Goal: Transaction & Acquisition: Purchase product/service

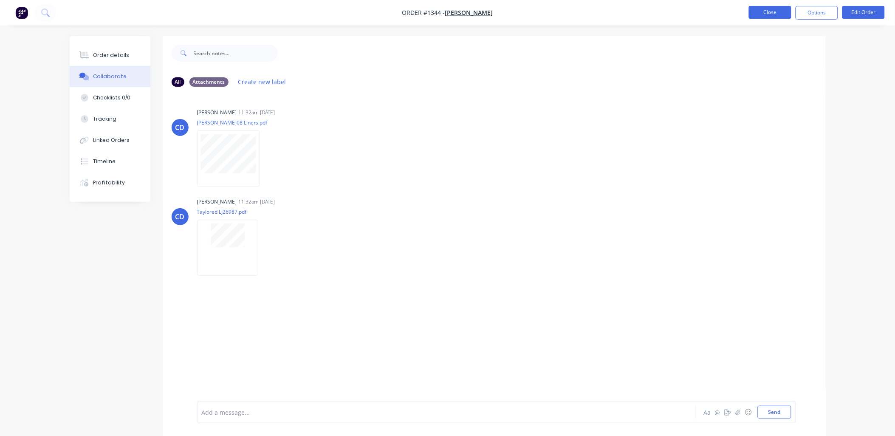
click at [754, 18] on button "Close" at bounding box center [770, 12] width 42 height 13
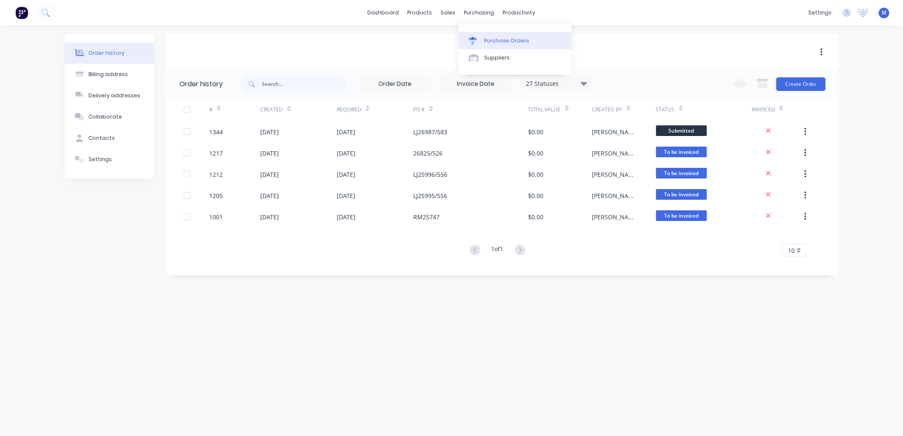
click at [478, 39] on div at bounding box center [475, 41] width 13 height 8
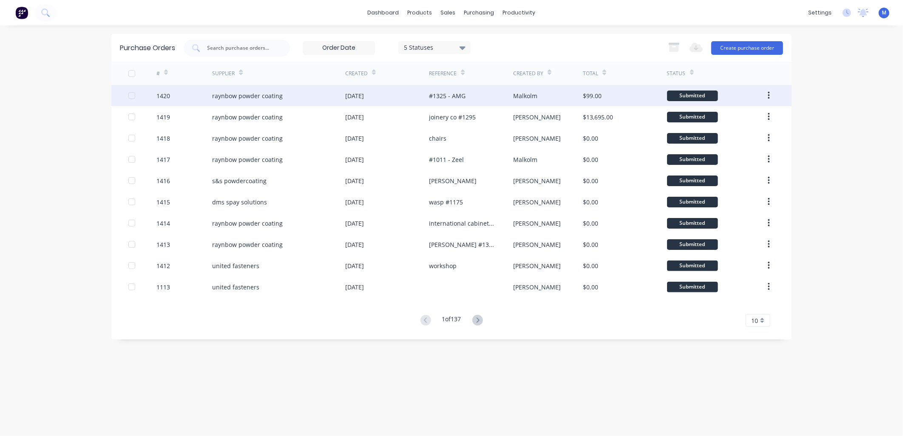
click at [444, 96] on div "#1325 - AMG" at bounding box center [447, 95] width 37 height 9
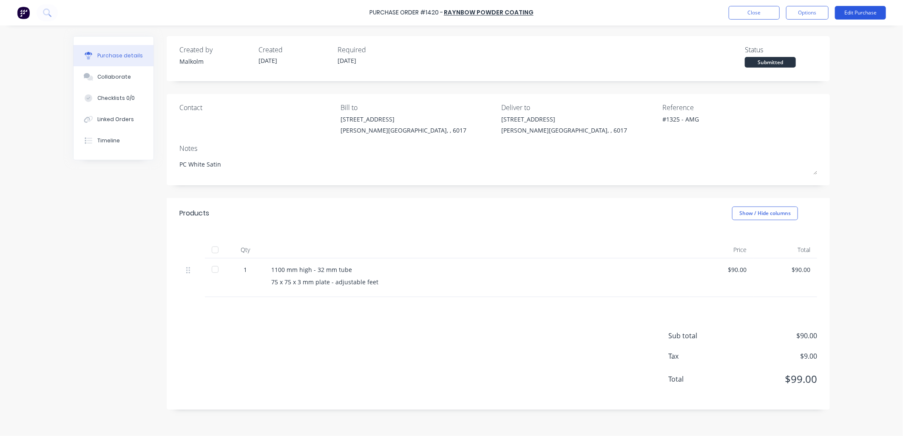
click at [852, 11] on button "Edit Purchase" at bounding box center [860, 13] width 51 height 14
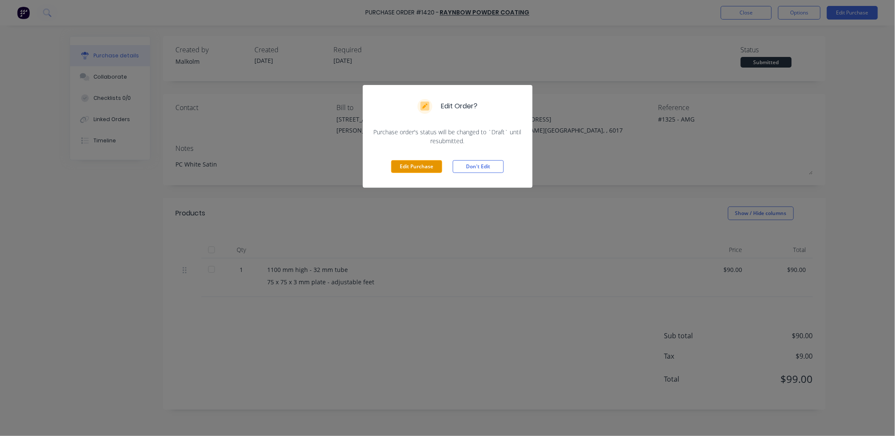
click at [422, 172] on button "Edit Purchase" at bounding box center [416, 166] width 51 height 13
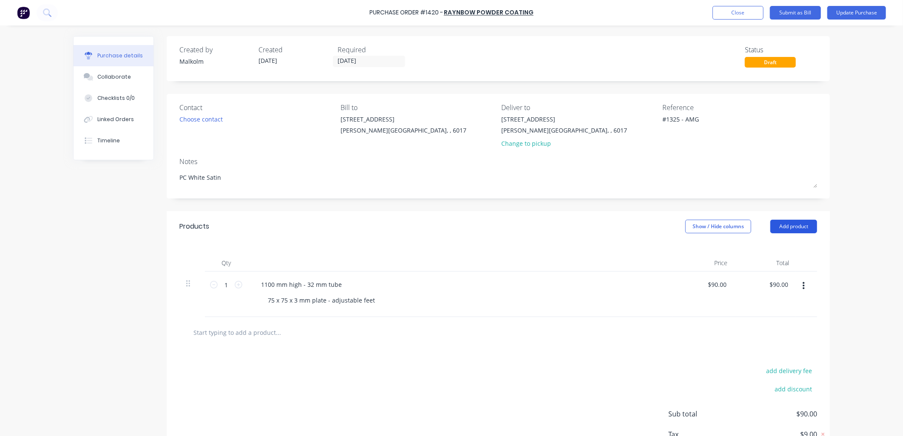
click at [778, 227] on button "Add product" at bounding box center [793, 227] width 47 height 14
click at [764, 265] on div "Basic product" at bounding box center [776, 265] width 65 height 12
type textarea "x"
click at [300, 334] on div at bounding box center [289, 330] width 71 height 12
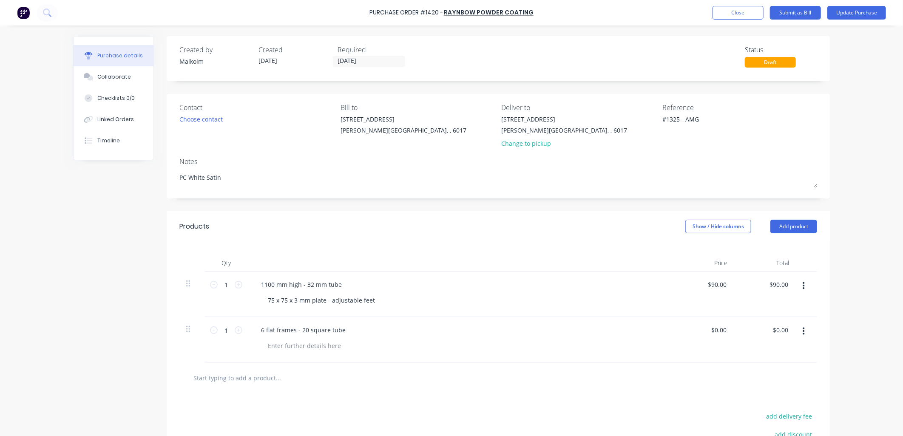
click at [351, 357] on div "6 flat frames - 20 square tube" at bounding box center [459, 339] width 425 height 45
type textarea "x"
click at [318, 345] on div at bounding box center [304, 346] width 87 height 12
click at [368, 354] on div "2 @ Approx 600mm 4 @ Approx 1300mm" at bounding box center [463, 350] width 405 height 21
click at [345, 331] on div "6 flat frames - 20 square tube" at bounding box center [303, 330] width 98 height 12
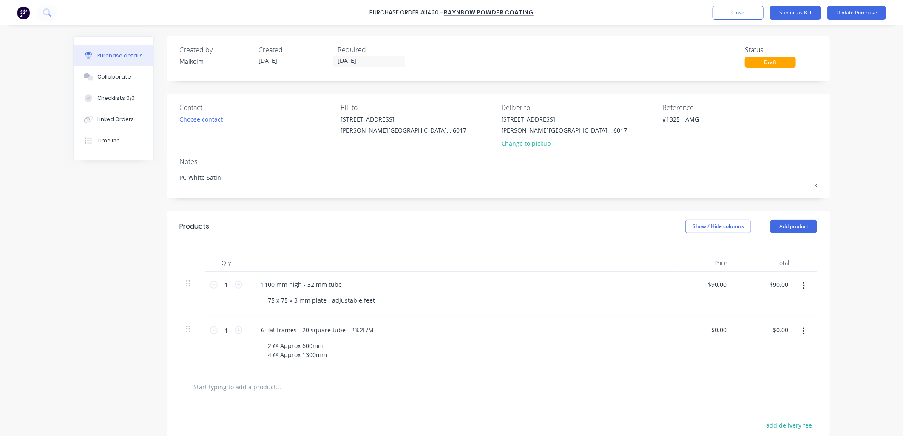
click at [422, 337] on div "6 flat frames - 20 square tube - 23.2L/M 2 @ Approx 600mm 4 @ Approx 1300mm" at bounding box center [459, 344] width 425 height 54
type textarea "x"
click at [343, 286] on div "1100 mm high - 32 mm tube" at bounding box center [301, 284] width 94 height 12
click at [371, 310] on div "1100 mm high - 32 mm tube - 1.1L/M 75 x 75 x 3 mm plate - adjustable feet" at bounding box center [459, 294] width 425 height 45
click at [223, 330] on input "1" at bounding box center [226, 330] width 17 height 13
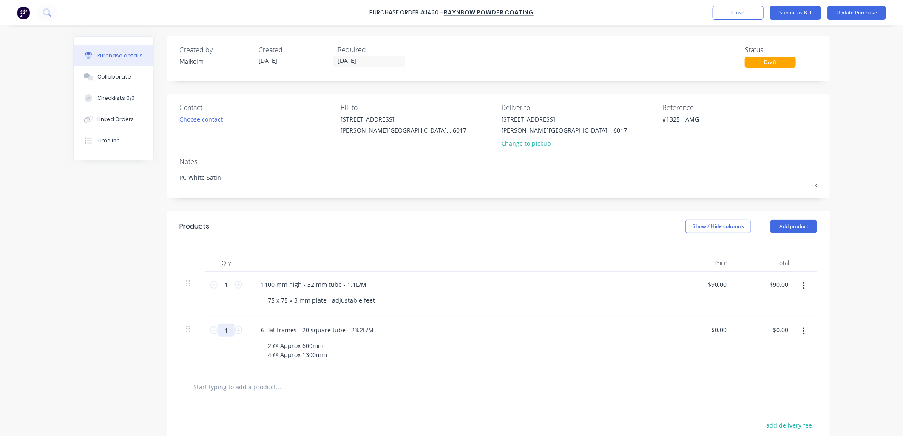
type textarea "x"
type input "6"
type textarea "x"
type input "6"
click at [380, 360] on div "2 @ Approx 600mm 4 @ Approx 1300mm" at bounding box center [463, 350] width 405 height 21
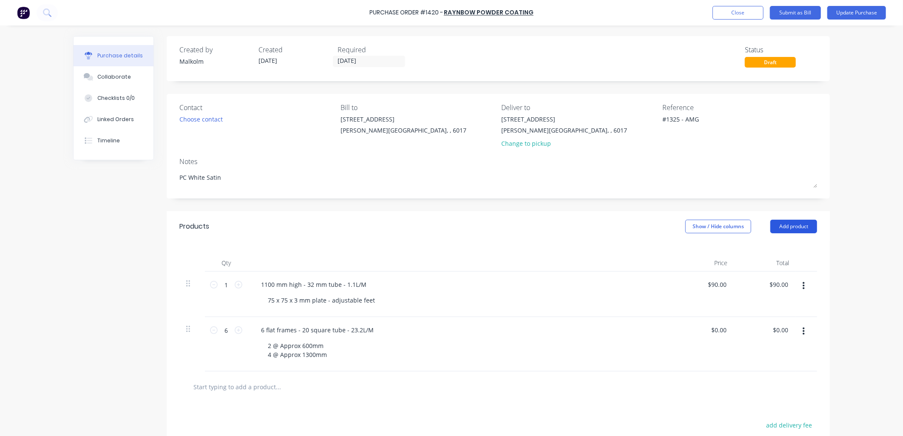
click at [783, 228] on button "Add product" at bounding box center [793, 227] width 47 height 14
click at [767, 266] on div "Basic product" at bounding box center [776, 265] width 65 height 12
type textarea "x"
click at [271, 384] on div at bounding box center [289, 384] width 71 height 12
click at [397, 362] on div "6 flat frames - 20 square tube - 23.2L/M 2 @ Approx 600mm 4 @ Approx 1300mm" at bounding box center [459, 344] width 425 height 54
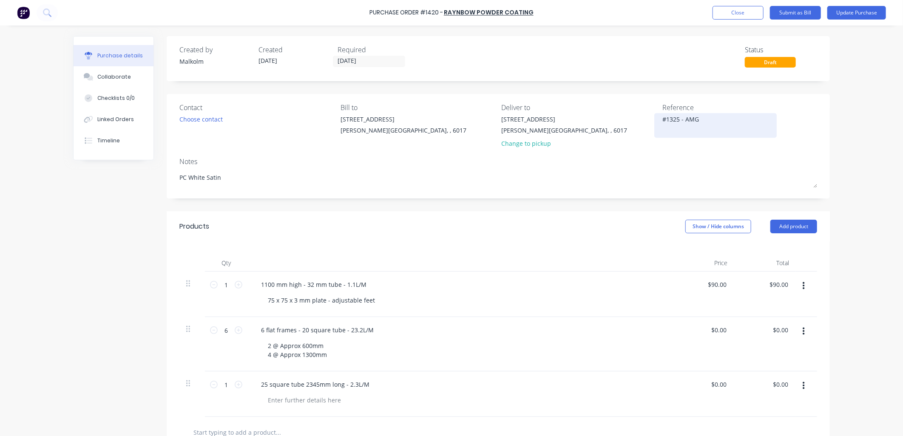
click at [682, 127] on textarea "#1325 - AMG" at bounding box center [715, 124] width 106 height 19
click at [704, 121] on textarea "#1325 - AMG" at bounding box center [715, 124] width 106 height 19
type textarea "x"
click at [662, 120] on textarea "#1325 - AMG" at bounding box center [715, 124] width 106 height 19
type textarea "#1325 - AMG"
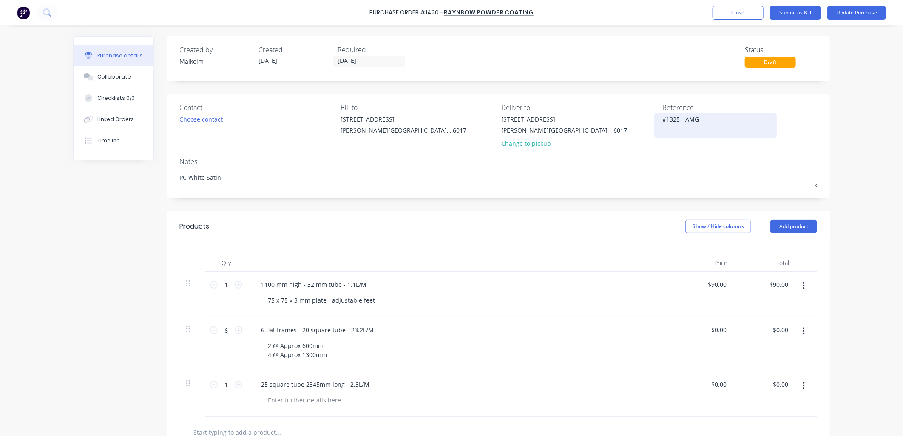
type textarea "x"
click at [662, 129] on div "#1325 - AMG" at bounding box center [715, 125] width 106 height 21
click at [662, 128] on textarea "#1325 - AMG" at bounding box center [715, 124] width 106 height 19
type textarea "#1325 - AMG"
type textarea "x"
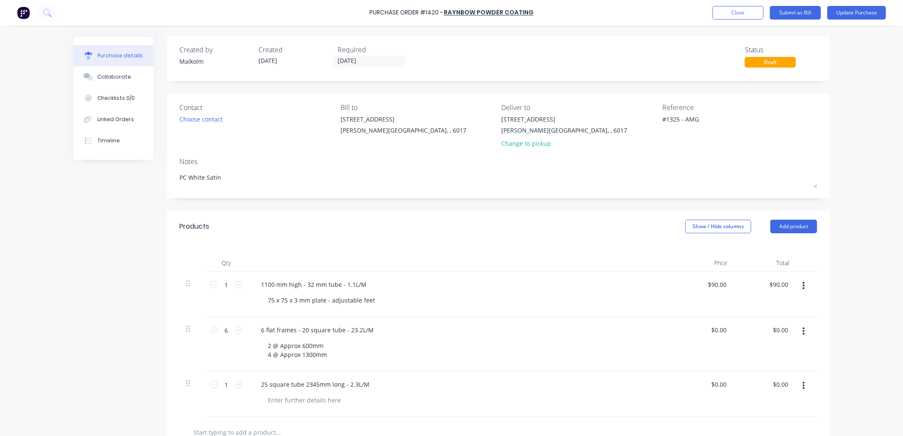
type textarea "#1325 - AMG"
type textarea "x"
click at [665, 128] on textarea "#1325 - AMG" at bounding box center [715, 124] width 106 height 19
type textarea "#1325 - AMG #1341 - Jamel #1332 - Furntec"
type textarea "x"
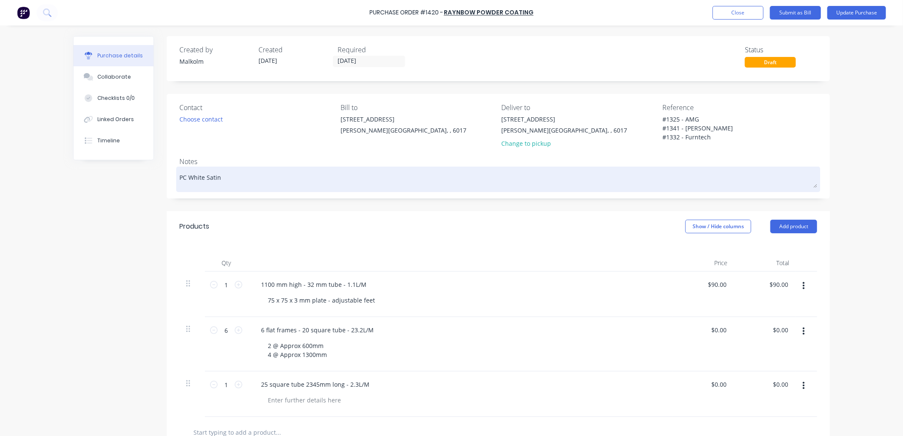
type textarea "#1325 - AMG #1341 - Jamel #1332 - Furntech"
type textarea "x"
type textarea "#1325 - AMG #1341 - Jamel #1332 - Furntech"
click at [655, 169] on div "PC White Satin" at bounding box center [497, 179] width 637 height 21
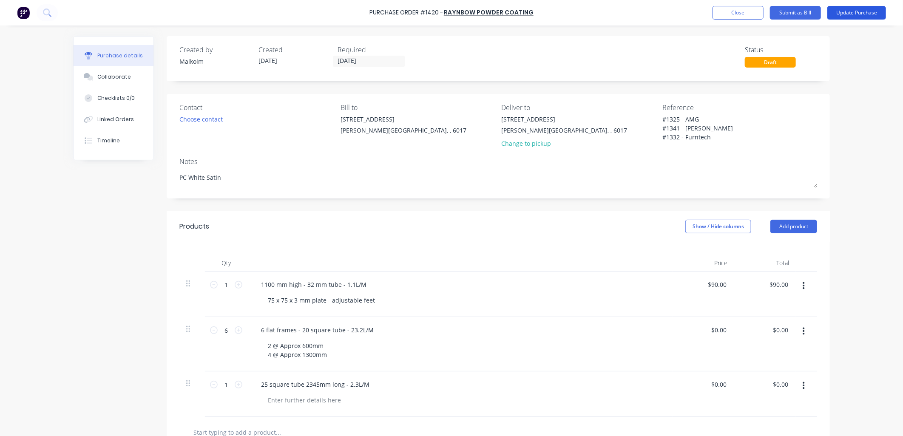
click at [844, 16] on button "Update Purchase" at bounding box center [856, 13] width 59 height 14
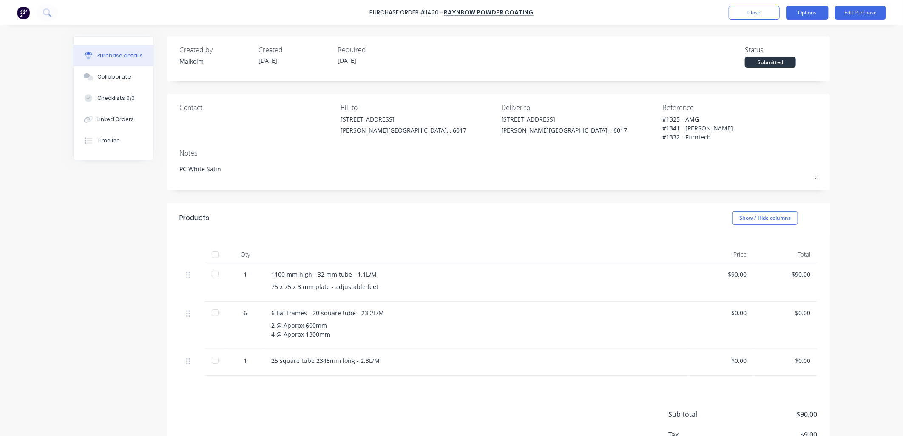
click at [805, 11] on button "Options" at bounding box center [807, 13] width 42 height 14
click at [776, 34] on div "Print / Email" at bounding box center [787, 34] width 65 height 12
click at [776, 70] on div "Without pricing" at bounding box center [787, 68] width 65 height 12
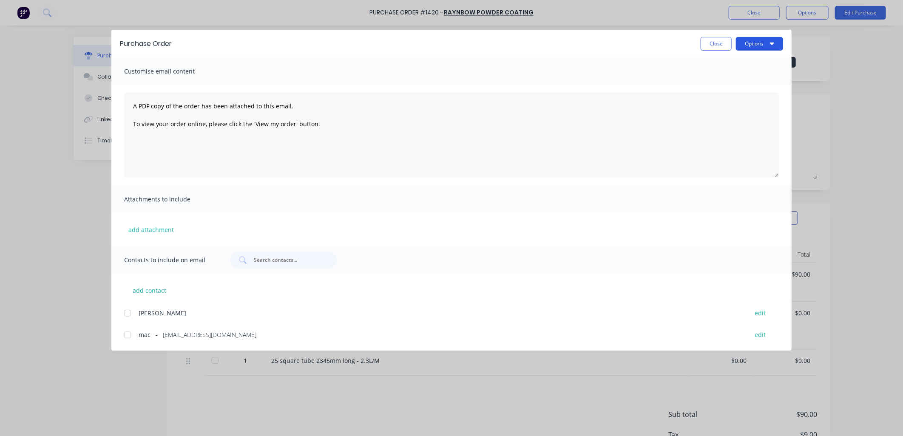
click at [762, 38] on button "Options" at bounding box center [759, 44] width 47 height 14
click at [738, 63] on div "Preview" at bounding box center [742, 65] width 65 height 12
click at [716, 45] on button "Close" at bounding box center [715, 44] width 31 height 14
type textarea "x"
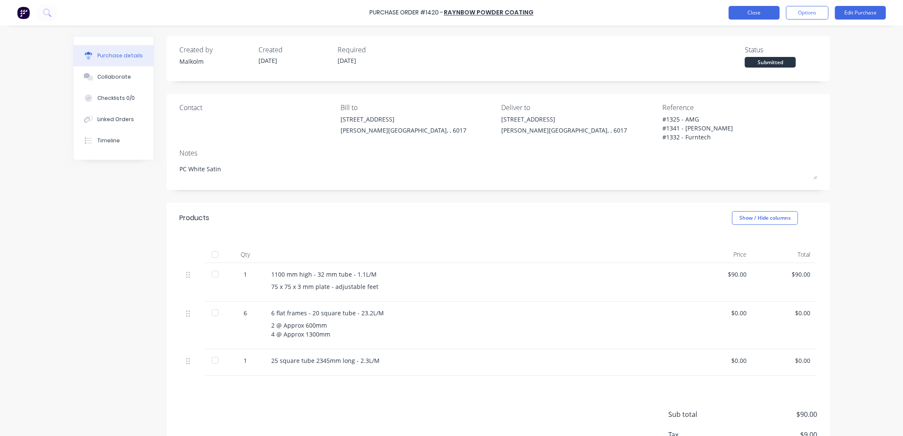
click at [736, 17] on button "Close" at bounding box center [753, 13] width 51 height 14
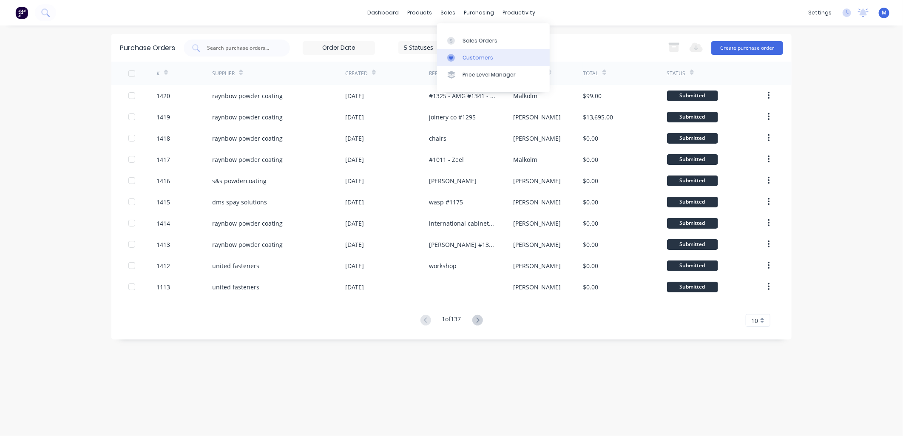
click at [460, 53] on link "Customers" at bounding box center [493, 57] width 113 height 17
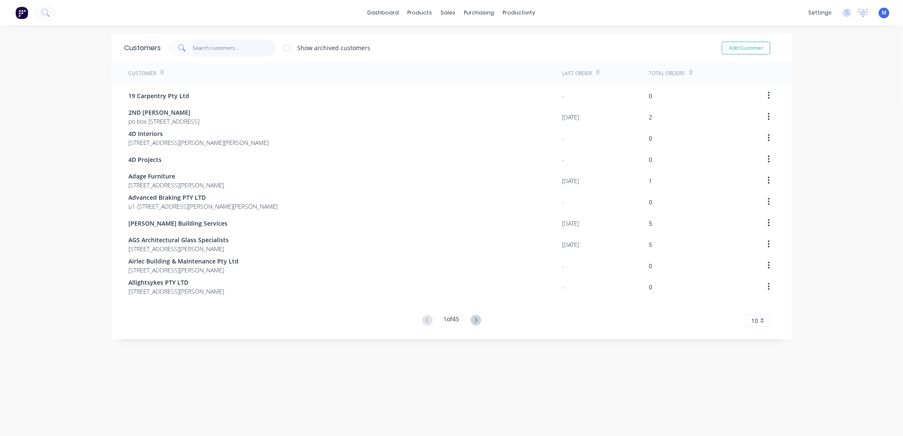
click at [228, 48] on input "text" at bounding box center [234, 48] width 83 height 17
click at [213, 45] on input "text" at bounding box center [234, 48] width 83 height 17
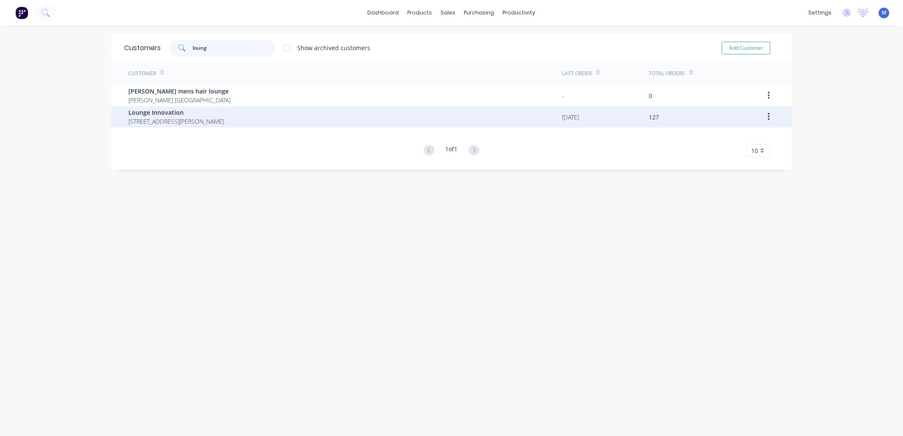
type input "loung"
click at [174, 115] on span "Lounge Innovation" at bounding box center [176, 112] width 96 height 9
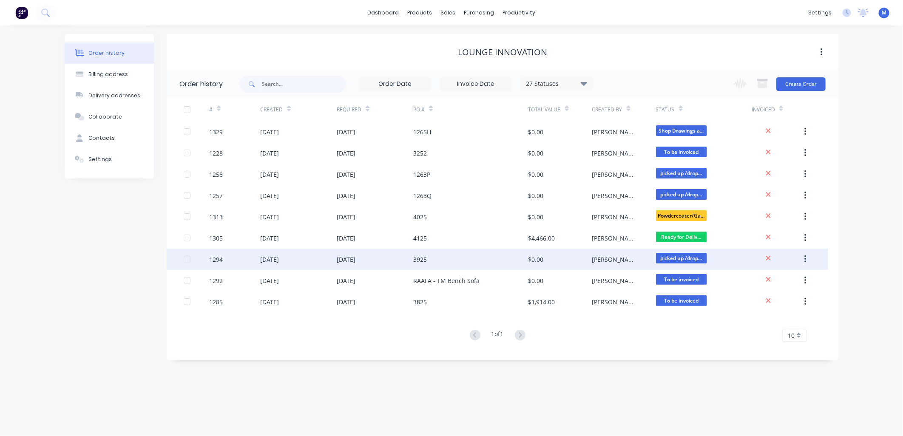
click at [218, 255] on div "1294" at bounding box center [216, 259] width 14 height 9
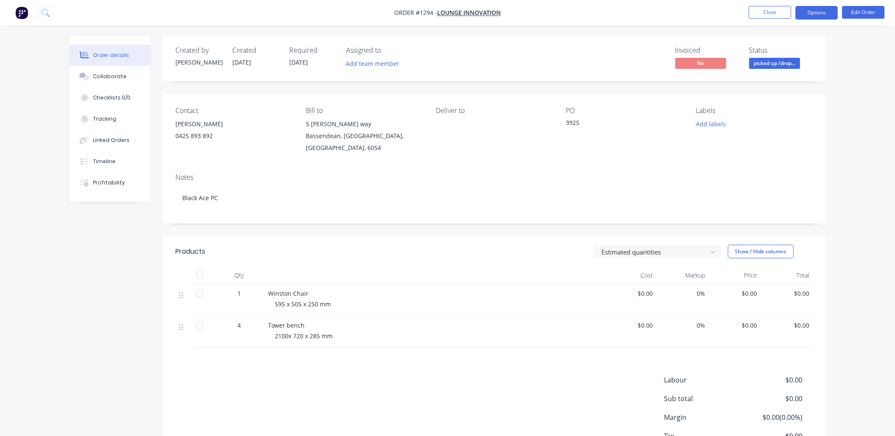
click at [825, 14] on button "Options" at bounding box center [817, 13] width 42 height 14
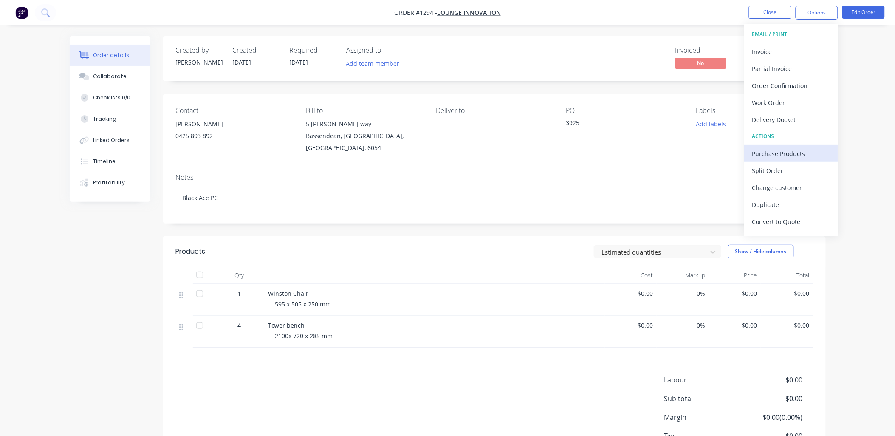
click at [773, 148] on div "Purchase Products" at bounding box center [792, 153] width 78 height 12
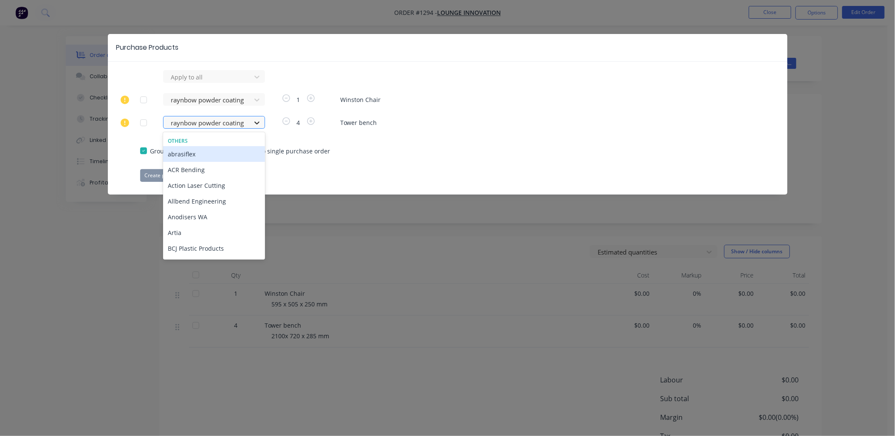
click at [254, 122] on icon at bounding box center [257, 123] width 8 height 8
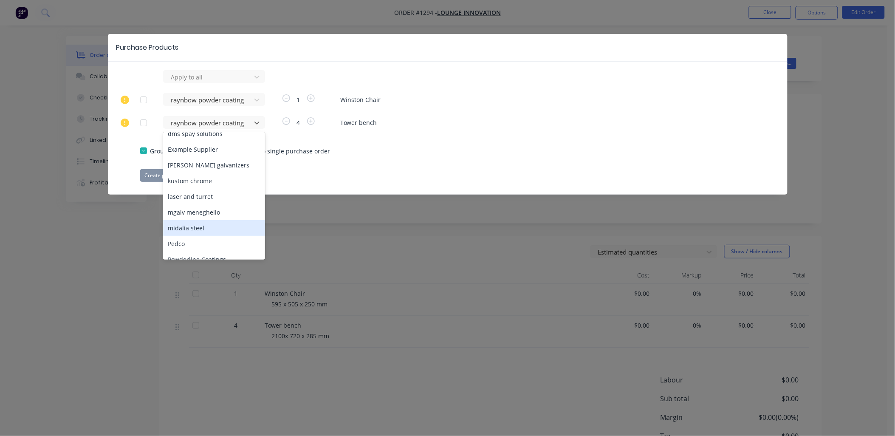
scroll to position [283, 0]
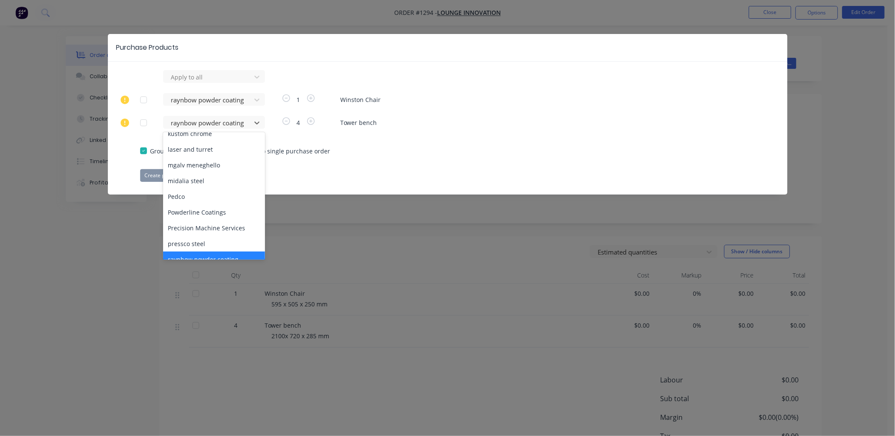
click at [192, 252] on div "raynbow powder coating" at bounding box center [214, 260] width 102 height 16
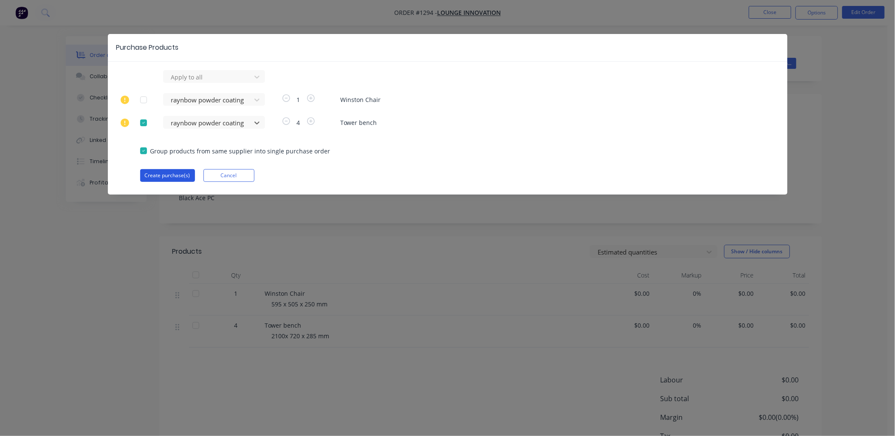
click at [177, 177] on button "Create purchase(s)" at bounding box center [167, 175] width 55 height 13
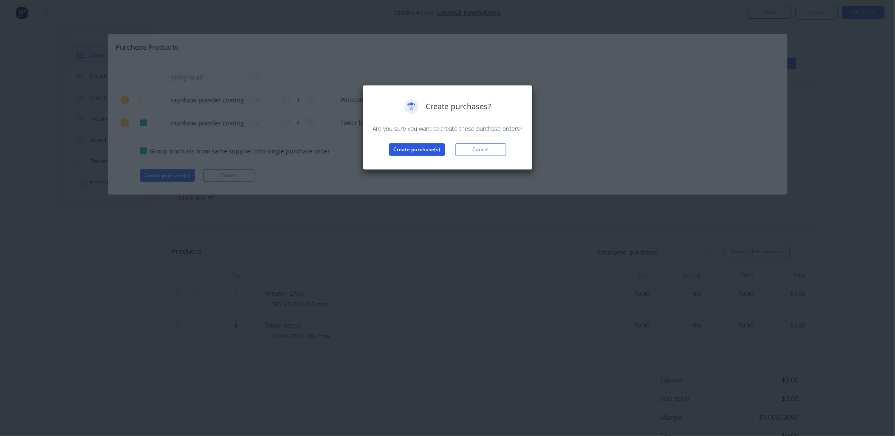
click at [428, 147] on button "Create purchase(s)" at bounding box center [417, 149] width 56 height 13
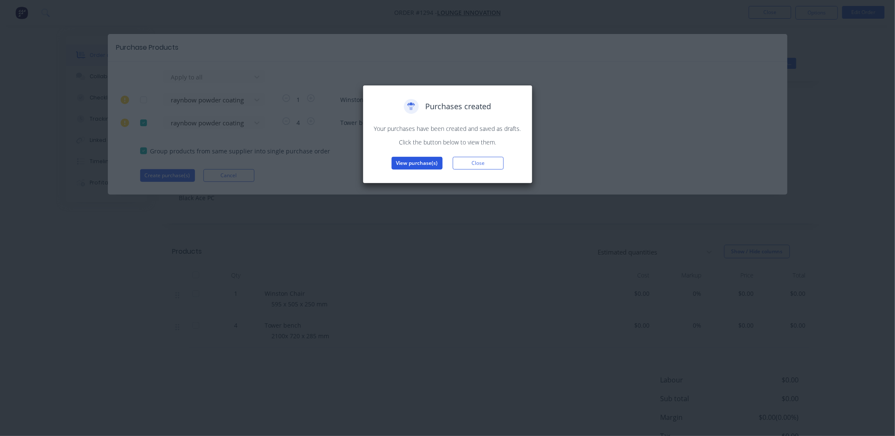
click at [421, 161] on button "View purchase(s)" at bounding box center [417, 163] width 51 height 13
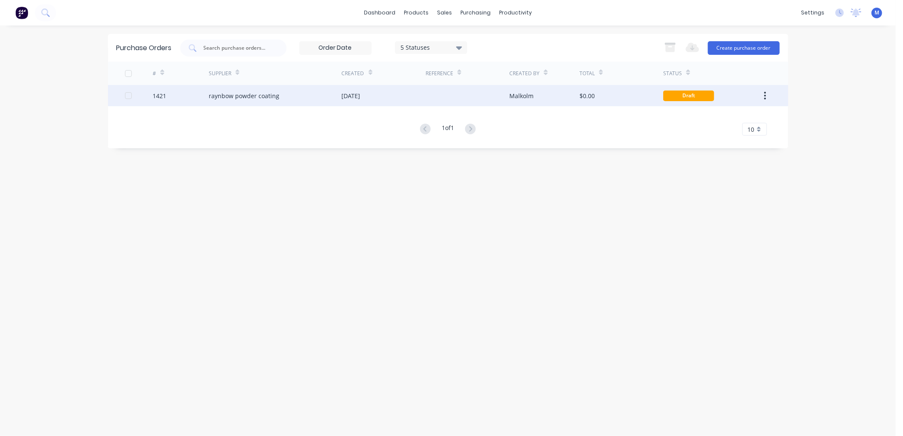
click at [360, 96] on div "[DATE]" at bounding box center [351, 95] width 19 height 9
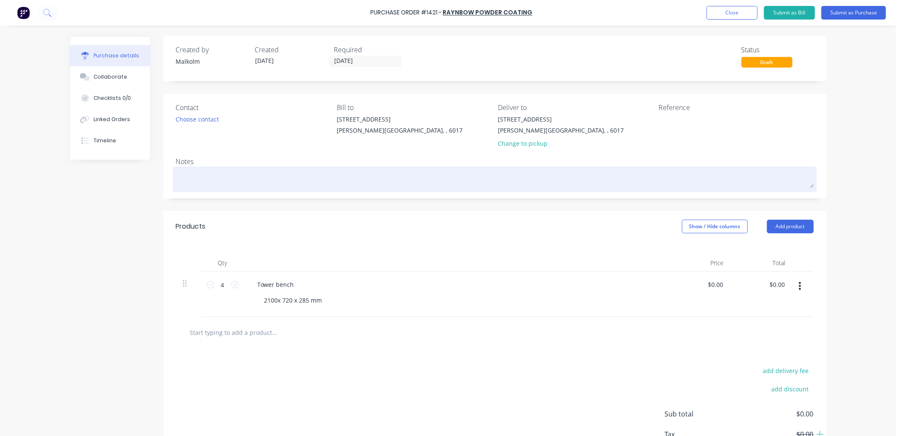
click at [317, 176] on textarea at bounding box center [494, 178] width 637 height 19
type textarea "x"
type textarea "P"
type textarea "x"
type textarea "PC"
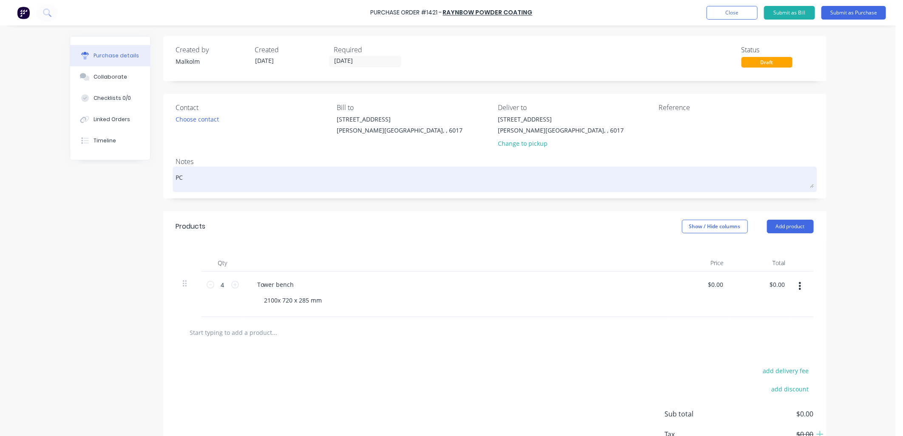
type textarea "x"
type textarea "PC"
type textarea "x"
type textarea "PC B"
type textarea "x"
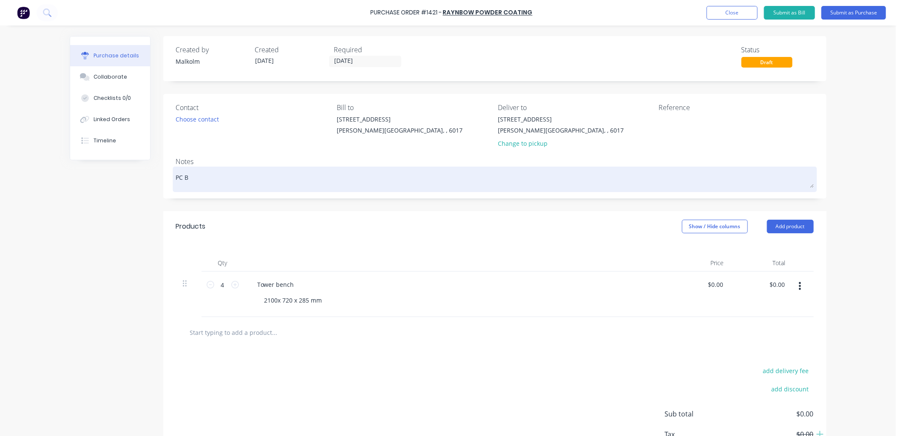
type textarea "PC Bl"
type textarea "x"
type textarea "PC Bla"
type textarea "x"
type textarea "PC Blac"
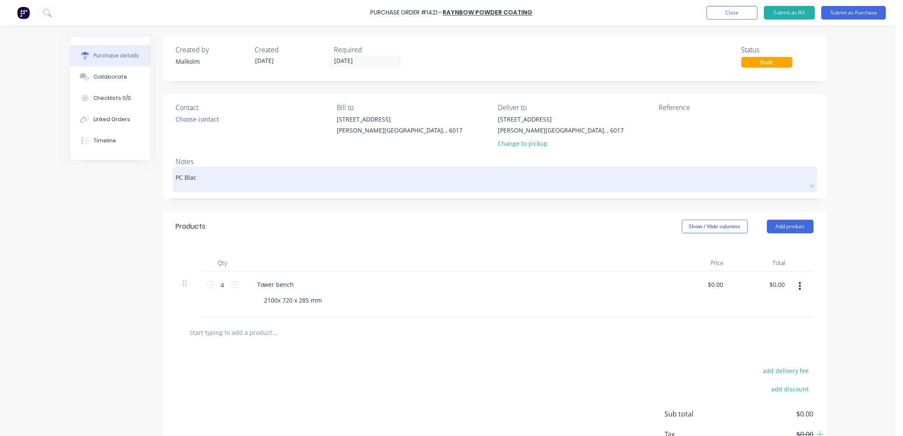
type textarea "x"
type textarea "PC Black"
type textarea "x"
type textarea "PC Black"
type textarea "x"
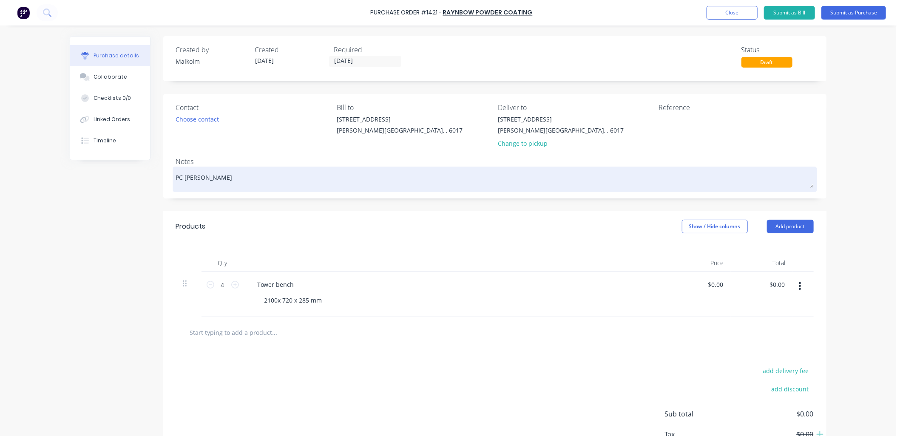
type textarea "PC Black A"
type textarea "x"
type textarea "PC Black Ac"
type textarea "x"
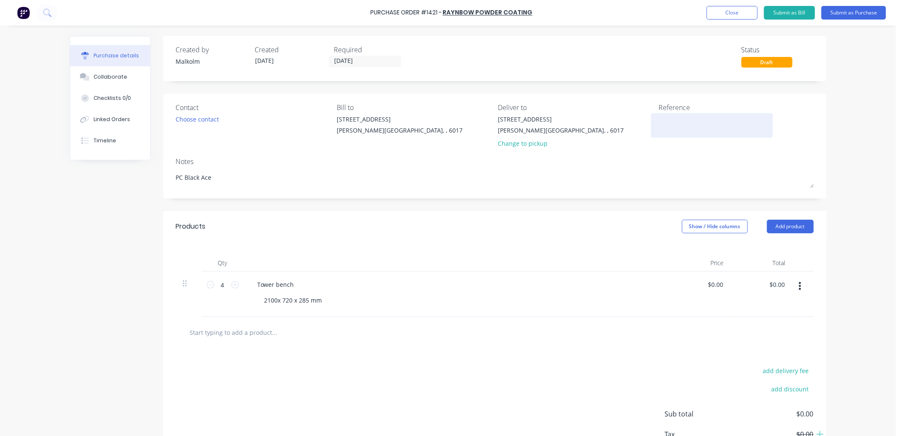
type textarea "PC Black Ace"
type textarea "x"
type textarea "PC Black Ace"
click at [680, 125] on textarea at bounding box center [712, 124] width 106 height 19
type textarea "#1294"
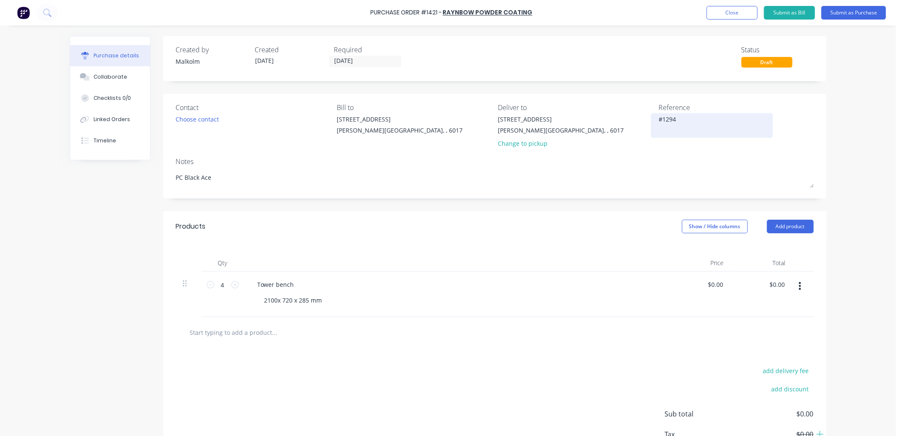
type textarea "x"
type textarea "#1294 -"
type textarea "x"
type textarea "#1294 -"
type textarea "x"
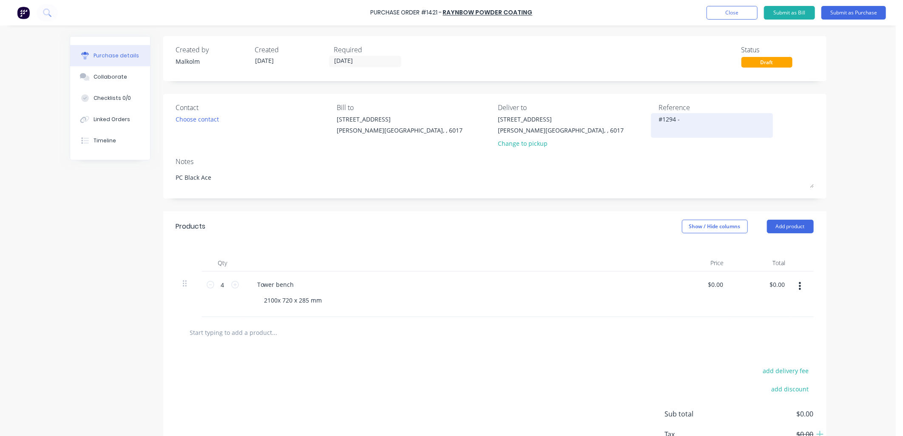
type textarea "#1294 - L"
type textarea "x"
type textarea "#1294 - Lo"
type textarea "x"
type textarea "#1294 - Lou"
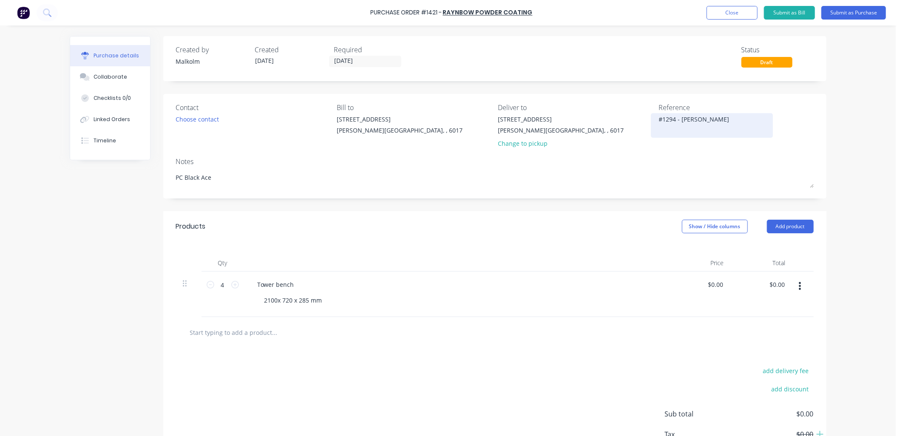
type textarea "x"
type textarea "#1294 - Loun"
type textarea "x"
type textarea "#1294 - Loung"
type textarea "x"
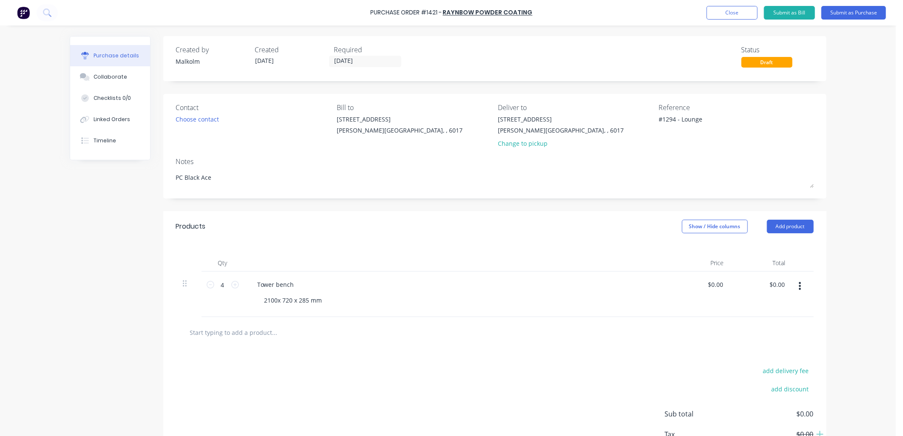
type textarea "#1294 - Lounge"
type textarea "x"
type textarea "#1294 - Lounge"
click at [683, 144] on div "Reference #1294 - Lounge" at bounding box center [736, 127] width 155 height 50
type textarea "x"
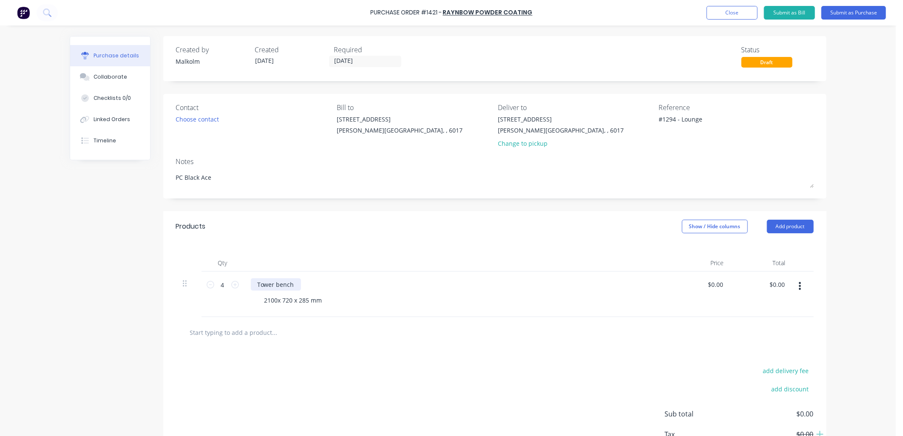
click at [291, 286] on div "Tower bench" at bounding box center [276, 284] width 50 height 12
click at [316, 314] on div "Tower bench - 32L/M 2100x 720 x 285 mm" at bounding box center [456, 294] width 425 height 45
type textarea "x"
click at [262, 302] on div "2100x 720 x 285 mm" at bounding box center [293, 300] width 71 height 12
click at [440, 298] on div "25sq tube - 2100x 720 x 285 mm" at bounding box center [460, 300] width 405 height 12
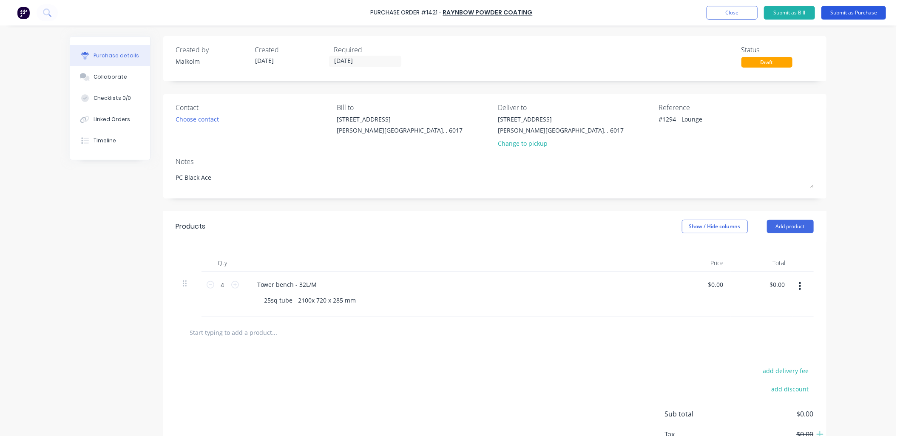
click at [839, 16] on button "Submit as Purchase" at bounding box center [853, 13] width 65 height 14
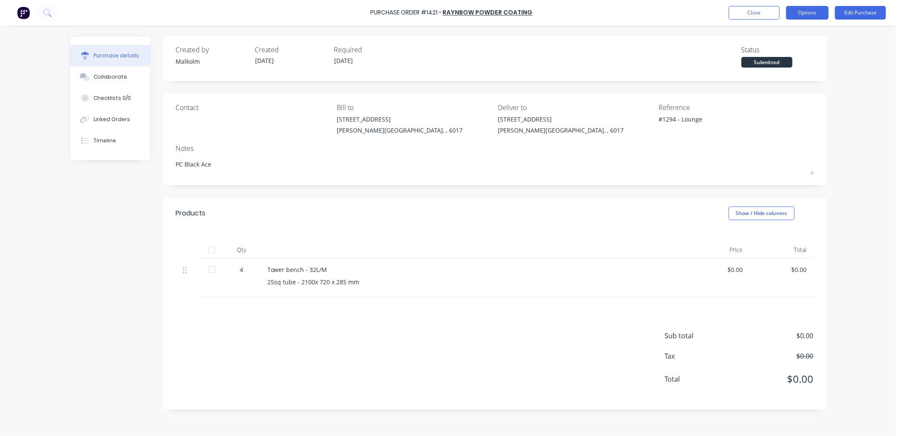
click at [812, 16] on button "Options" at bounding box center [807, 13] width 42 height 14
click at [754, 31] on button "Print / Email" at bounding box center [787, 34] width 81 height 17
click at [775, 70] on div "Without pricing" at bounding box center [787, 68] width 65 height 12
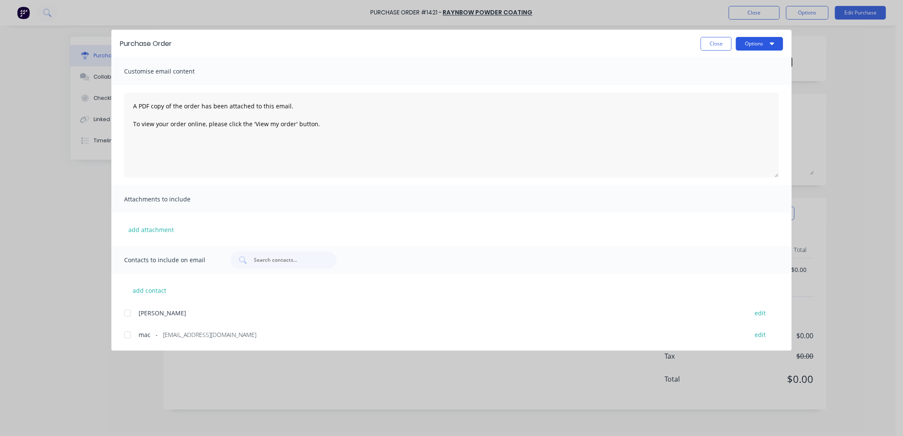
click at [756, 48] on button "Options" at bounding box center [759, 44] width 47 height 14
click at [725, 69] on div "Preview" at bounding box center [742, 65] width 65 height 12
click at [719, 44] on button "Close" at bounding box center [715, 44] width 31 height 14
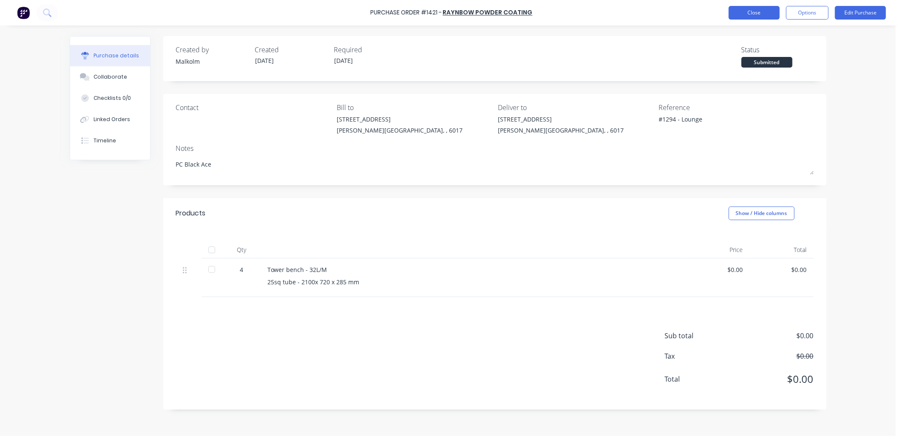
click at [738, 15] on button "Close" at bounding box center [753, 13] width 51 height 14
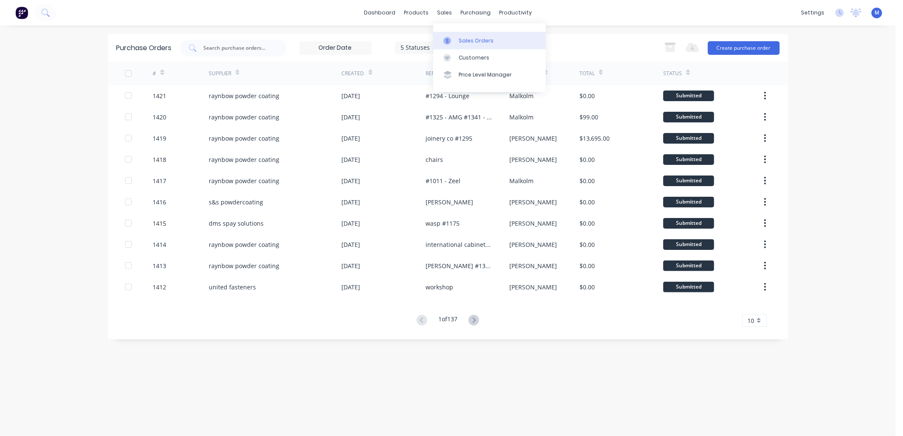
click at [455, 39] on div at bounding box center [449, 41] width 13 height 8
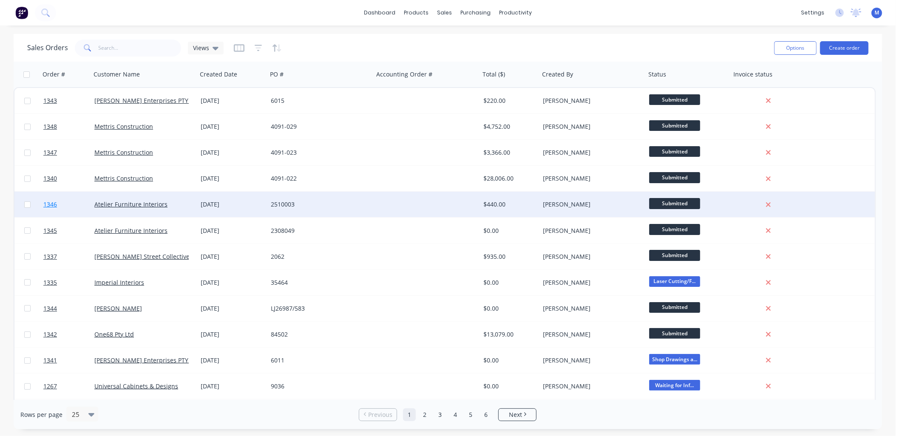
click at [52, 202] on span "1346" at bounding box center [50, 204] width 14 height 8
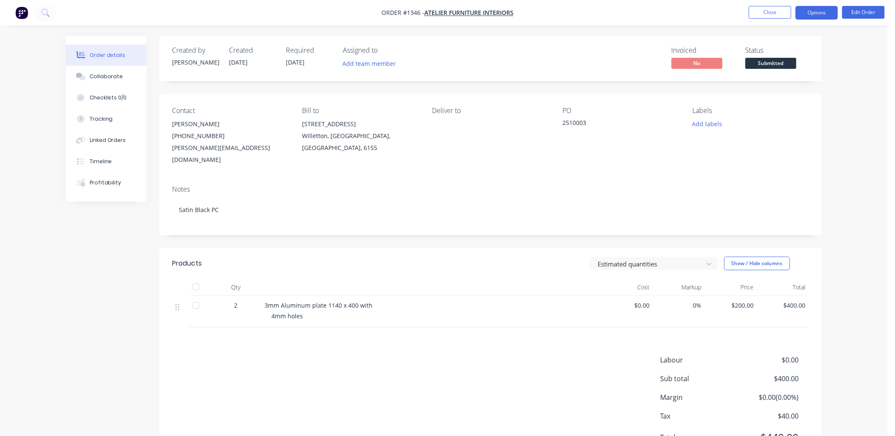
click at [822, 14] on button "Options" at bounding box center [817, 13] width 42 height 14
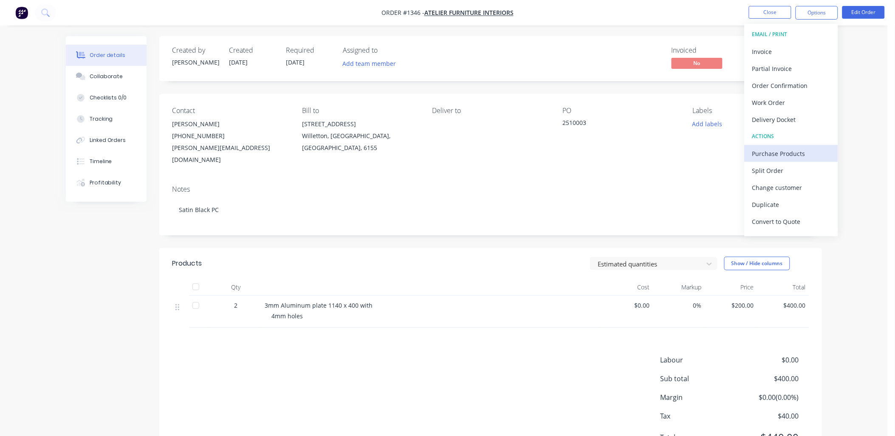
click at [787, 147] on div "Purchase Products" at bounding box center [792, 153] width 78 height 12
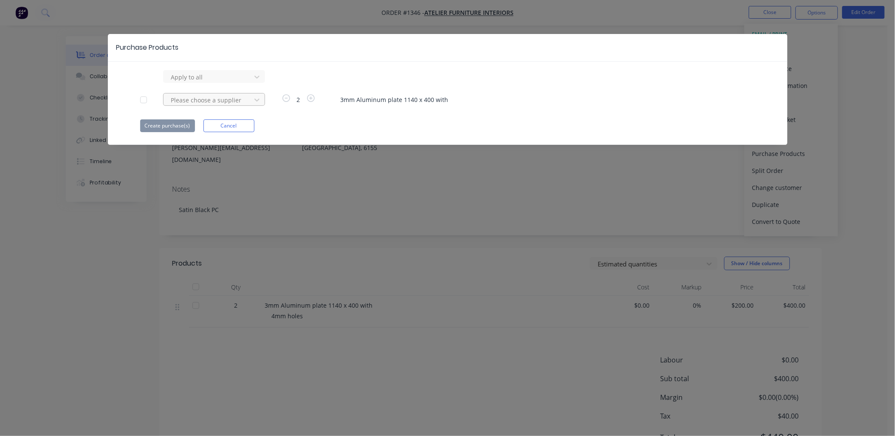
click at [205, 98] on div at bounding box center [208, 100] width 76 height 11
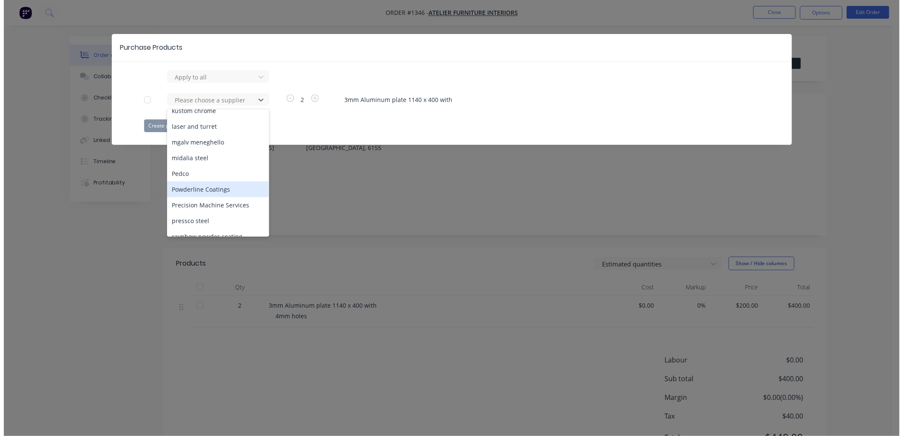
scroll to position [330, 0]
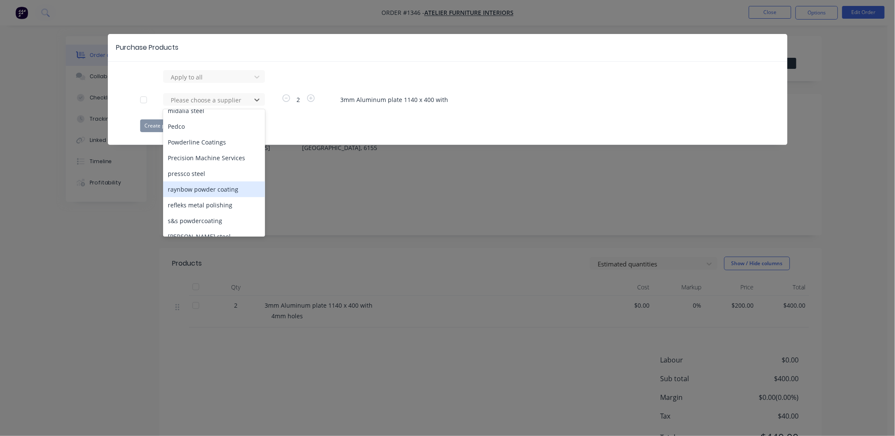
click at [212, 181] on div "raynbow powder coating" at bounding box center [214, 189] width 102 height 16
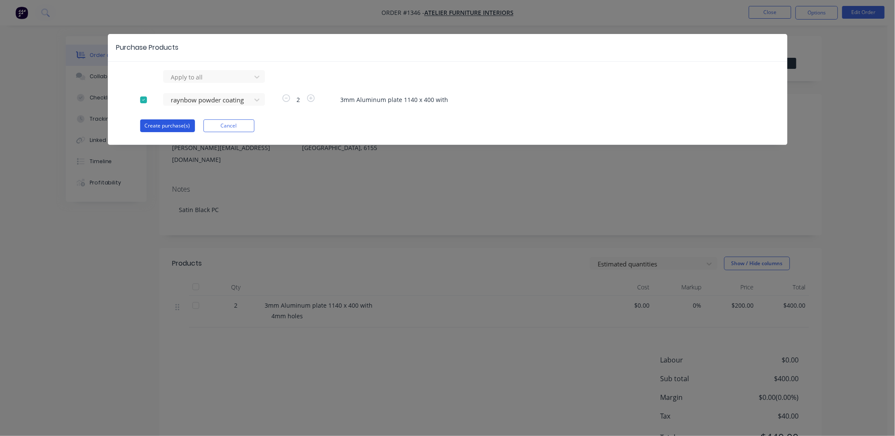
click at [176, 124] on button "Create purchase(s)" at bounding box center [167, 125] width 55 height 13
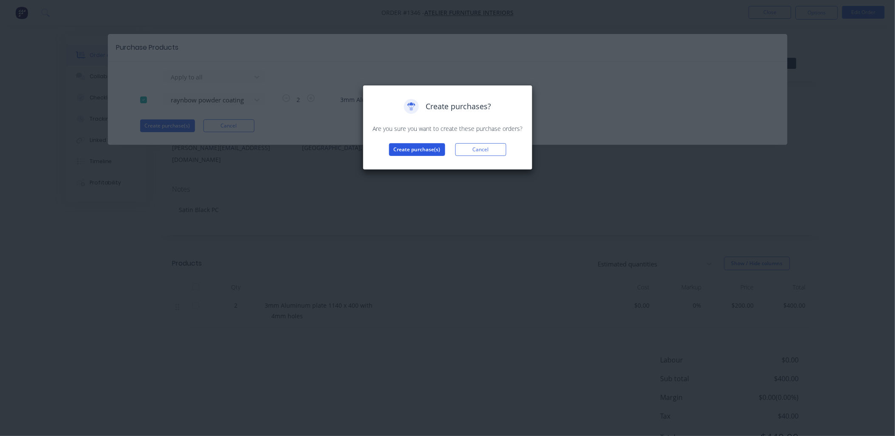
click at [424, 151] on button "Create purchase(s)" at bounding box center [417, 149] width 56 height 13
click at [435, 164] on button "View purchase(s)" at bounding box center [417, 163] width 51 height 13
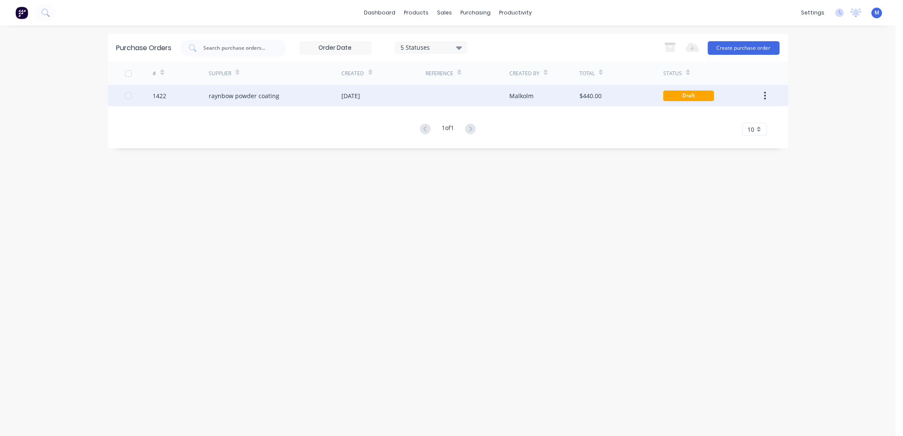
click at [248, 96] on div "raynbow powder coating" at bounding box center [244, 95] width 71 height 9
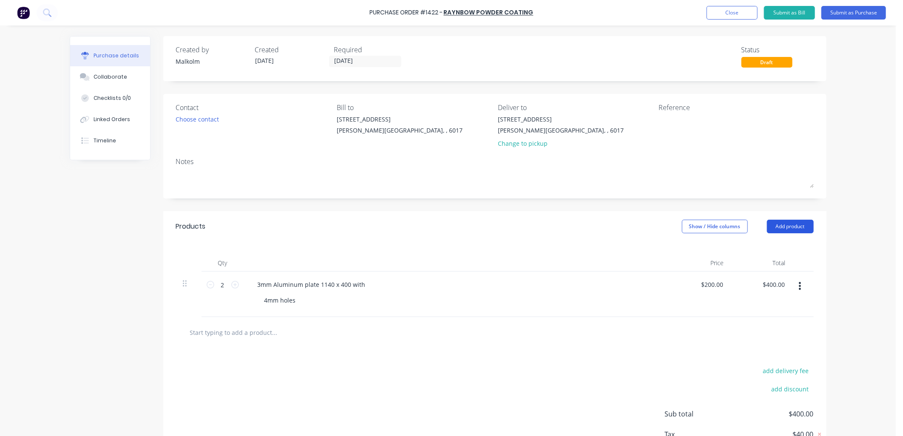
click at [790, 225] on button "Add product" at bounding box center [790, 227] width 47 height 14
click at [770, 266] on div "Basic product" at bounding box center [772, 265] width 65 height 12
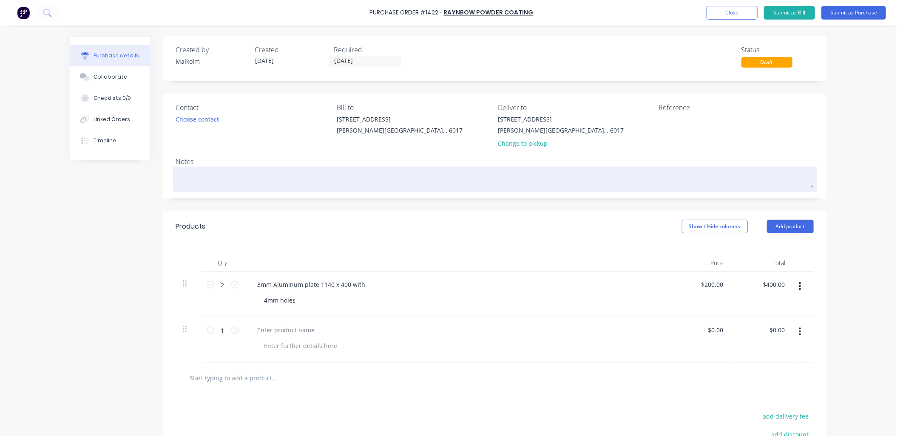
click at [222, 175] on textarea at bounding box center [494, 178] width 637 height 19
type textarea "x"
type textarea "P"
type textarea "x"
type textarea "PC"
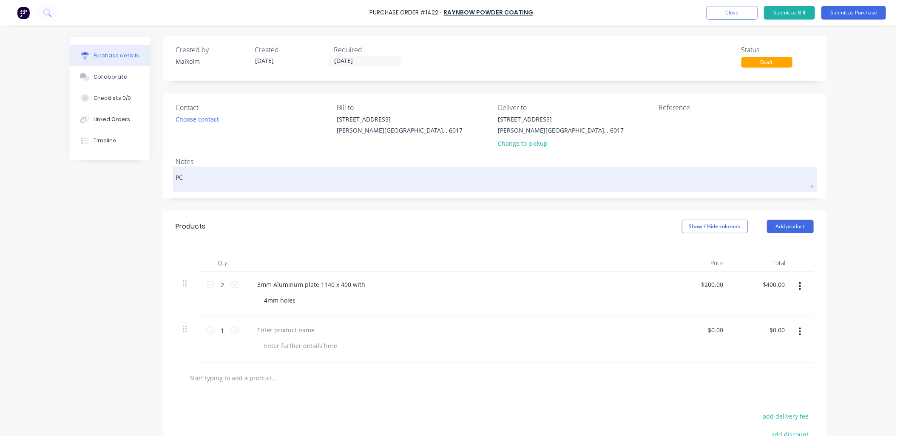
type textarea "x"
type textarea "PC"
type textarea "x"
type textarea "PC B"
type textarea "x"
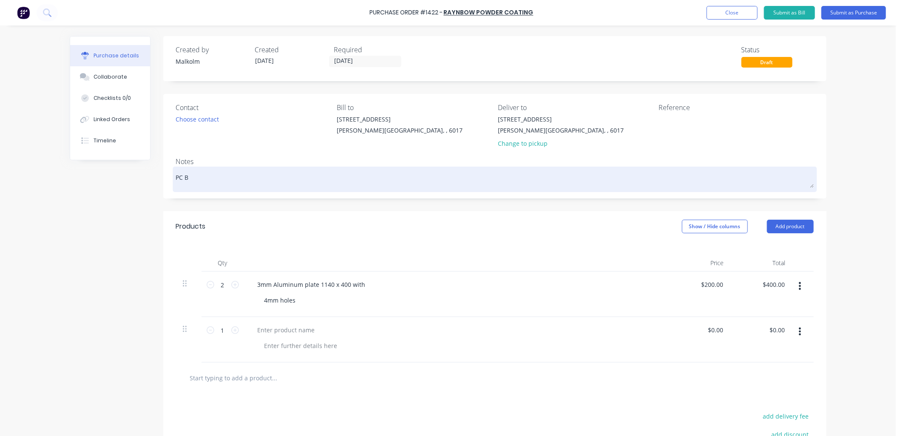
type textarea "PC Bl"
type textarea "x"
type textarea "PC Bla"
type textarea "x"
type textarea "PC Blac"
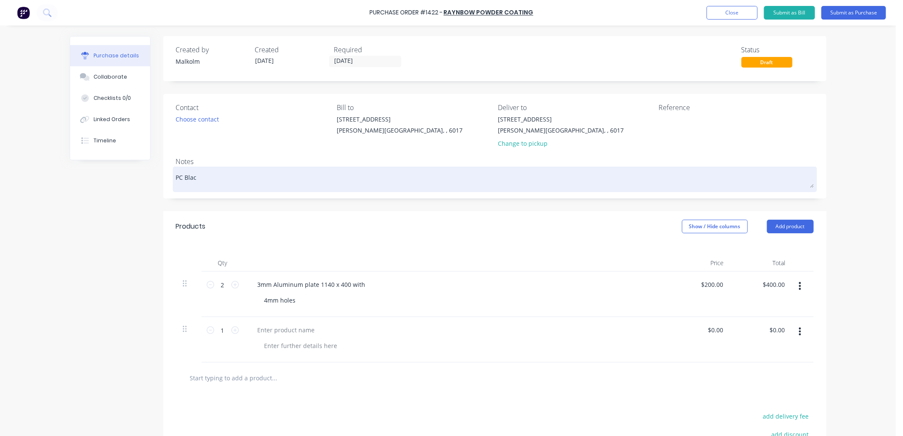
type textarea "x"
type textarea "PC Black"
type textarea "x"
type textarea "PC Black"
type textarea "x"
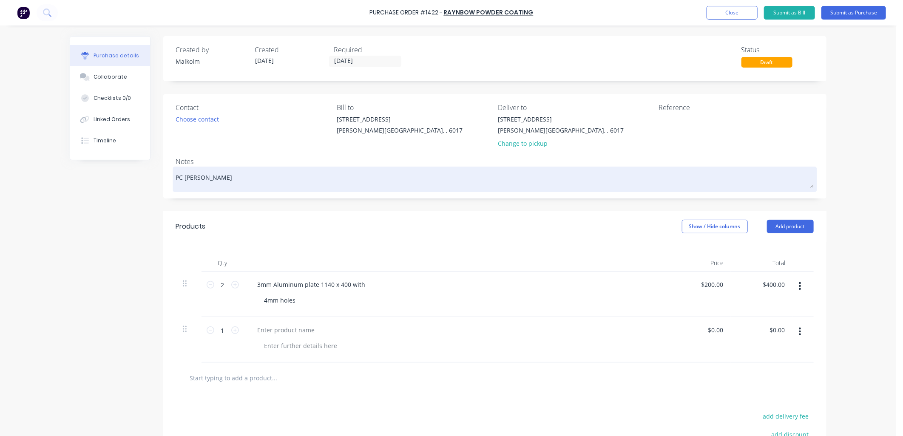
type textarea "PC Black S"
type textarea "x"
type textarea "PC Black Sa"
type textarea "x"
type textarea "PC Black Sat"
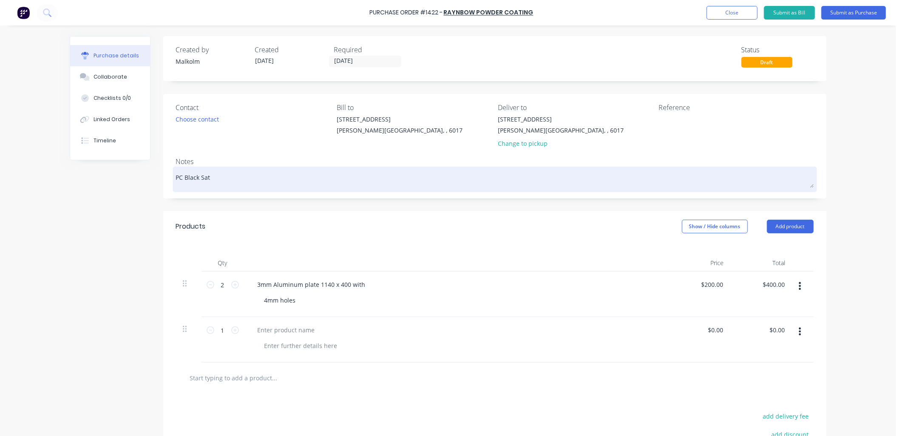
type textarea "x"
type textarea "PC Black Sati"
type textarea "x"
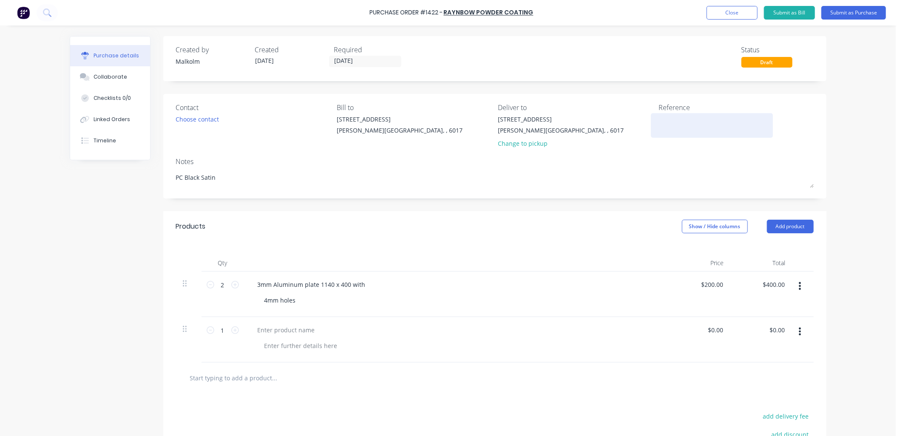
type textarea "PC Black Satin"
type textarea "x"
type textarea "PC Black Satin"
click at [686, 121] on textarea at bounding box center [712, 124] width 106 height 19
type textarea "#1346 - Atelier"
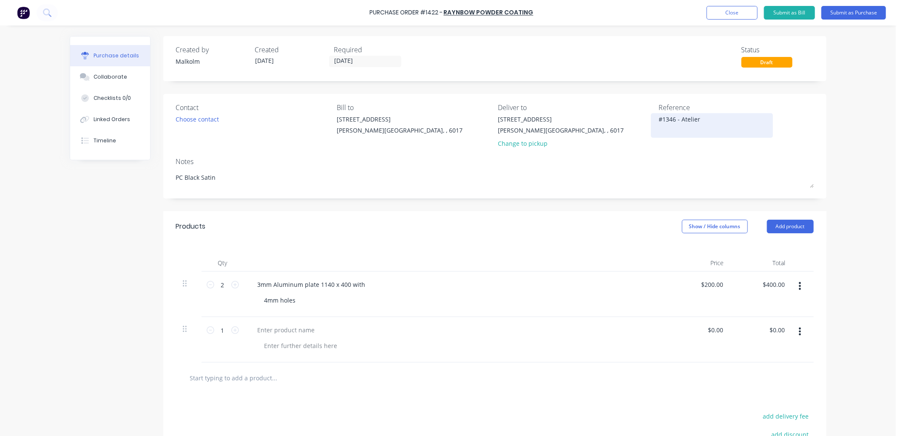
type textarea "x"
type textarea "#1346 - Atelier"
click at [220, 333] on input "1" at bounding box center [222, 330] width 17 height 13
type textarea "x"
type input "15"
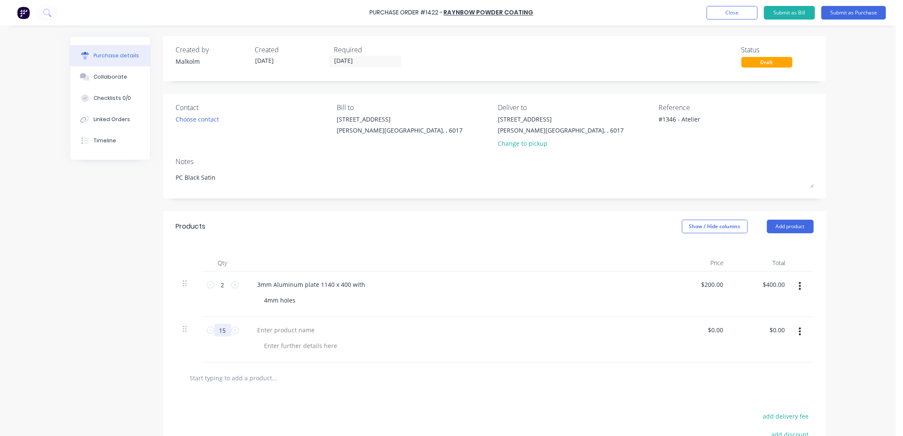
type textarea "x"
type input "15"
type textarea "x"
click at [290, 333] on div at bounding box center [286, 330] width 71 height 12
click at [326, 325] on div "3mm 'T' sections" at bounding box center [456, 330] width 411 height 12
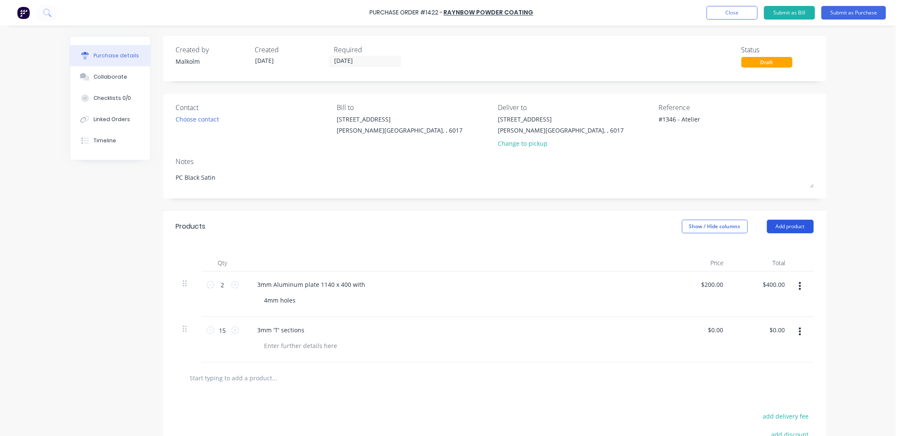
click at [784, 228] on button "Add product" at bounding box center [790, 227] width 47 height 14
click at [772, 266] on div "Basic product" at bounding box center [772, 265] width 65 height 12
click at [224, 378] on input "1" at bounding box center [222, 375] width 17 height 13
type textarea "x"
type input "2"
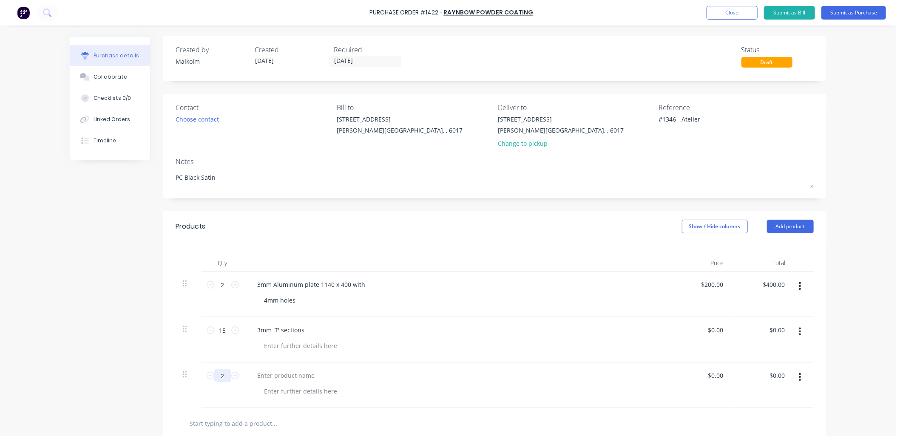
type textarea "x"
type input "21"
type textarea "x"
type input "21"
type textarea "x"
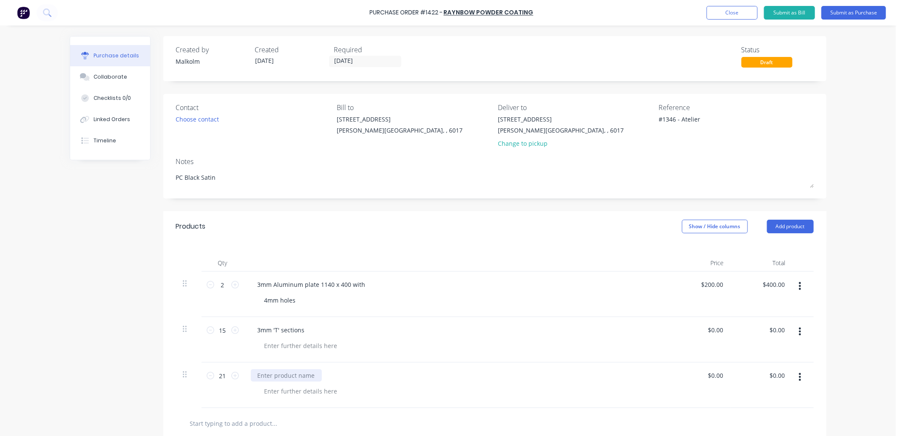
click at [262, 379] on div at bounding box center [286, 375] width 71 height 12
click at [269, 332] on div "3mm 'T' sections" at bounding box center [281, 330] width 61 height 12
type textarea "x"
click at [312, 347] on div at bounding box center [301, 346] width 87 height 12
type textarea "x"
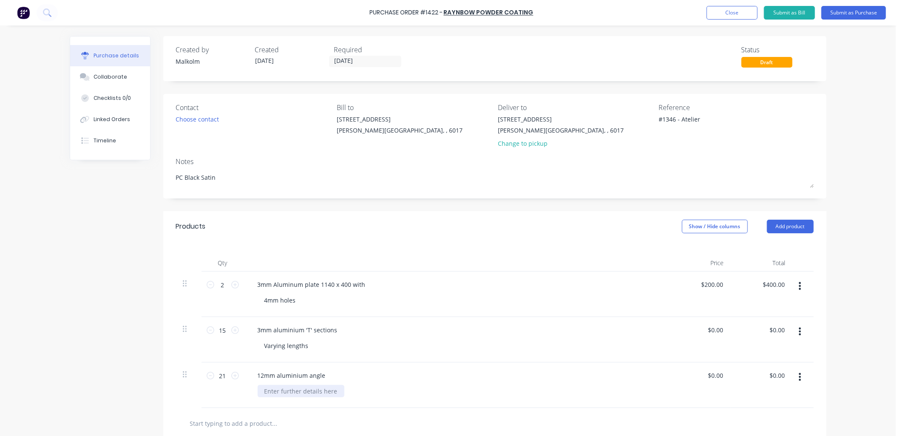
click at [288, 394] on div at bounding box center [301, 391] width 87 height 12
type textarea "x"
click at [331, 398] on div "12mm aluminium angle Varying lengths" at bounding box center [456, 384] width 425 height 45
click at [666, 129] on textarea "#1346 - Atelier" at bounding box center [712, 124] width 106 height 19
type textarea "#1346 - Atelier #1343 - JAmel"
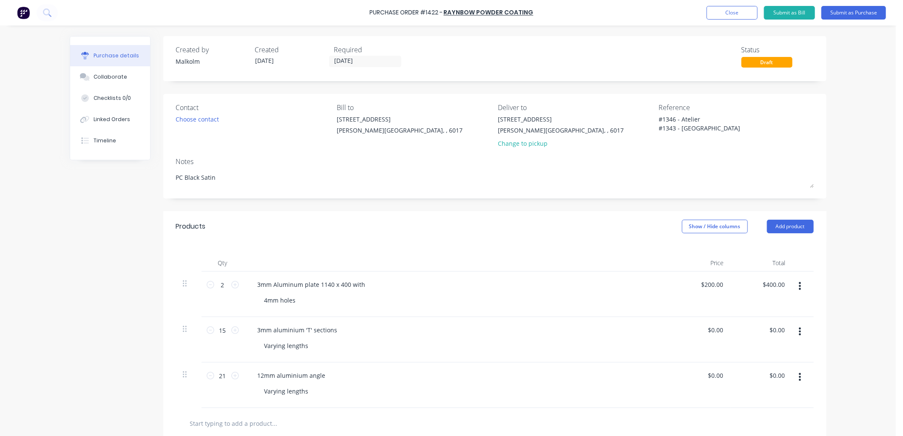
type textarea "x"
type textarea "#1346 - Atelier #1343 - Jmel"
type textarea "x"
type textarea "#1346 - Atelier #1343 - Jamel"
type textarea "x"
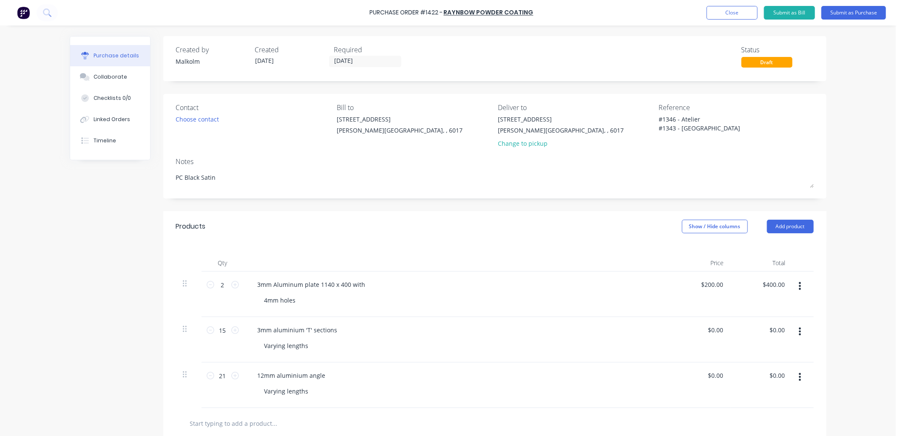
type textarea "#1346 - Atelier #1343 - Jamel"
click at [688, 194] on div "Contact Choose contact Bill to 1/1 Baden St Osborne Park, , 6017 Deliver to 1/1…" at bounding box center [494, 146] width 663 height 105
drag, startPoint x: 305, startPoint y: 347, endPoint x: 252, endPoint y: 347, distance: 52.3
click at [253, 347] on div "3mm aluminium 'T' sections Varying lengths" at bounding box center [456, 339] width 425 height 45
drag, startPoint x: 304, startPoint y: 401, endPoint x: 246, endPoint y: 404, distance: 58.3
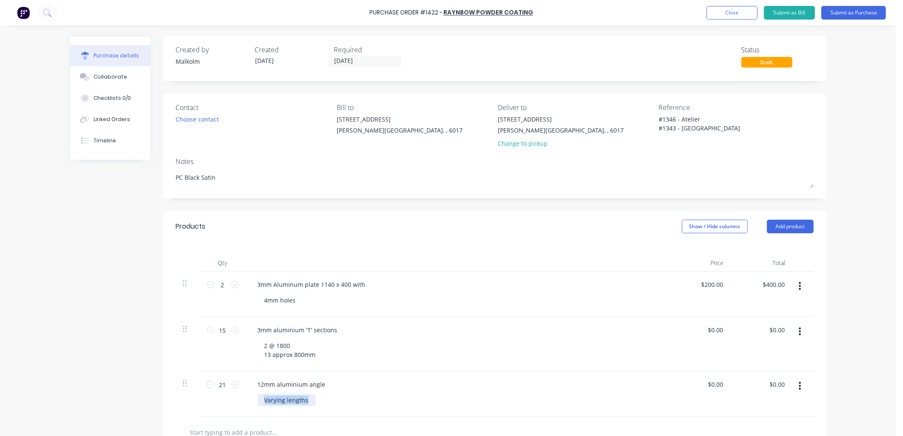
click at [246, 404] on div "12mm aluminium angle Varying lengths" at bounding box center [456, 393] width 425 height 45
click at [288, 400] on div "Approx 85mm" at bounding box center [285, 400] width 54 height 12
click at [342, 402] on div "Approx 850mm" at bounding box center [460, 400] width 405 height 12
click at [332, 333] on div "3mm aluminium 'T' sections" at bounding box center [297, 330] width 93 height 12
click at [354, 379] on div "12mm aluminium angle" at bounding box center [456, 384] width 411 height 12
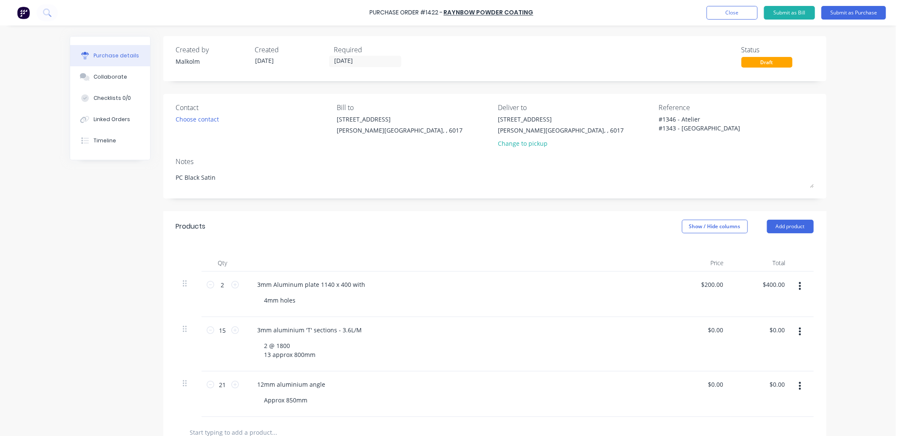
click at [326, 385] on div "12mm aluminium angle" at bounding box center [456, 384] width 411 height 12
click at [322, 385] on div "12mm aluminium angle" at bounding box center [292, 384] width 82 height 12
click at [396, 371] on div "3mm aluminium 'T' sections - 3.6L/M 2 @ 1800 13 approx 800mm" at bounding box center [456, 344] width 425 height 54
click at [853, 14] on button "Submit as Purchase" at bounding box center [853, 13] width 65 height 14
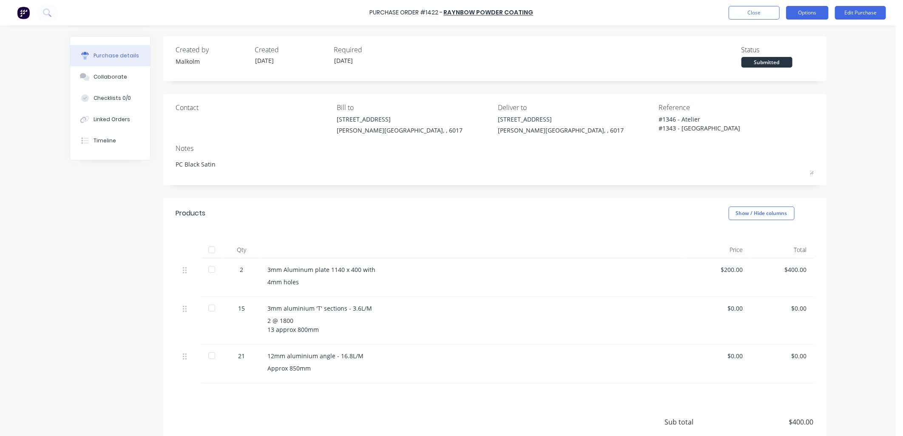
click at [804, 14] on button "Options" at bounding box center [807, 13] width 42 height 14
click at [779, 37] on div "Print / Email" at bounding box center [787, 34] width 65 height 12
click at [787, 68] on div "Without pricing" at bounding box center [787, 68] width 65 height 12
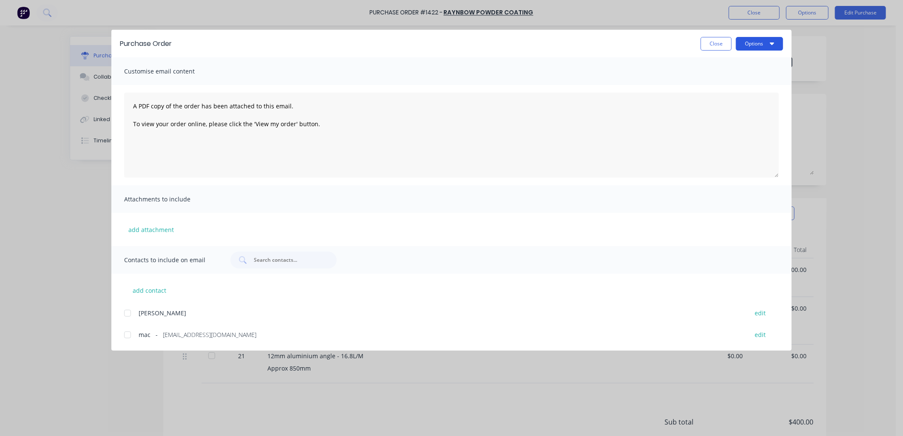
click at [759, 40] on button "Options" at bounding box center [759, 44] width 47 height 14
click at [712, 64] on div "Preview" at bounding box center [742, 65] width 65 height 12
type textarea "x"
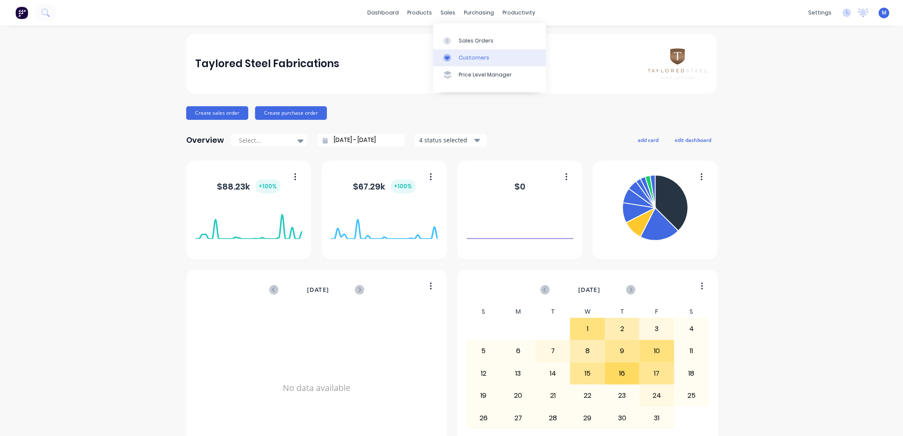
click at [453, 56] on div at bounding box center [449, 58] width 13 height 8
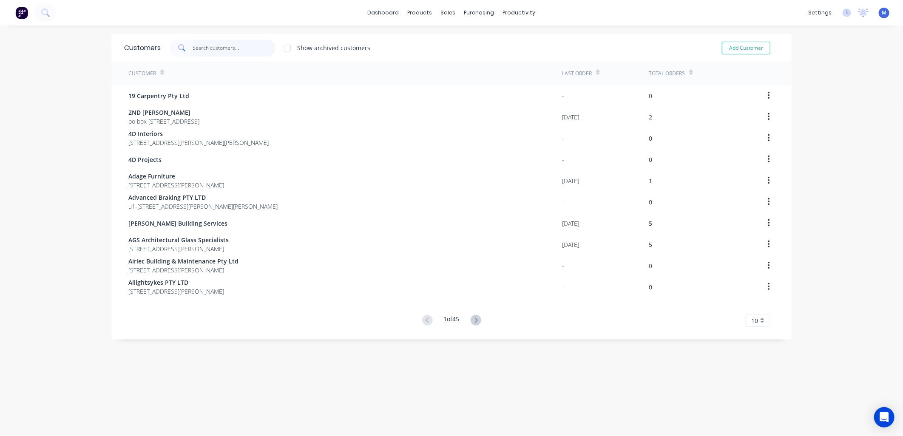
click at [241, 49] on input "text" at bounding box center [234, 48] width 83 height 17
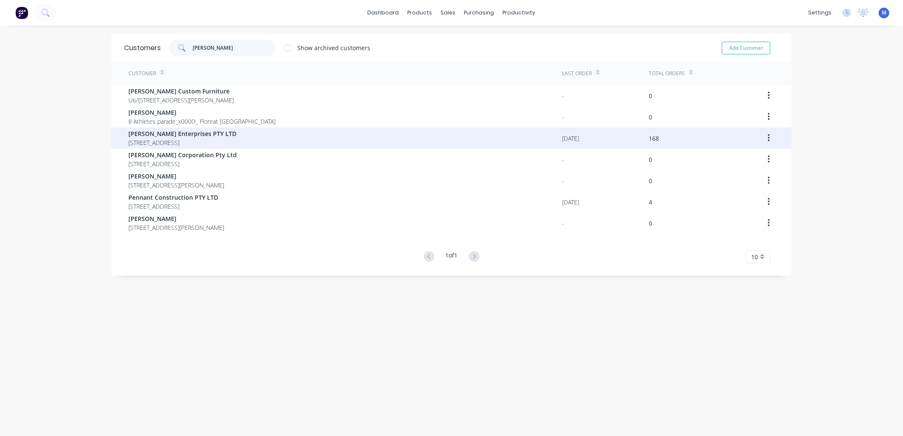
type input "[PERSON_NAME]"
click at [185, 130] on span "[PERSON_NAME] Enterprises PTY LTD" at bounding box center [182, 133] width 108 height 9
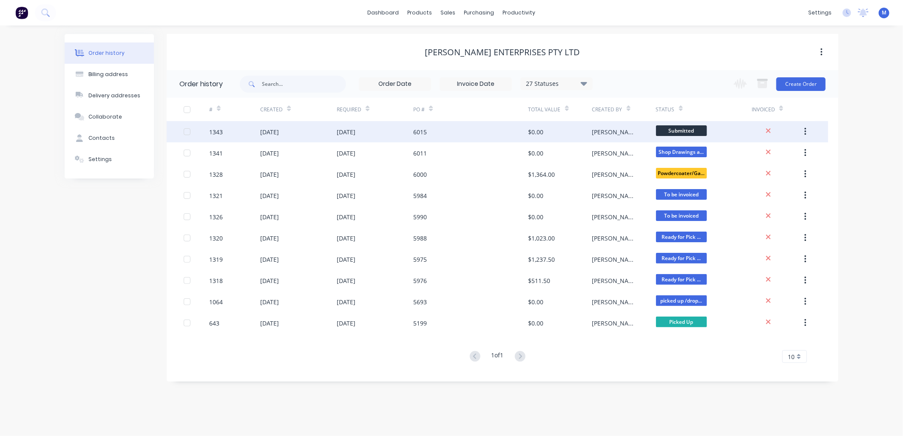
click at [355, 133] on div "[DATE]" at bounding box center [346, 131] width 19 height 9
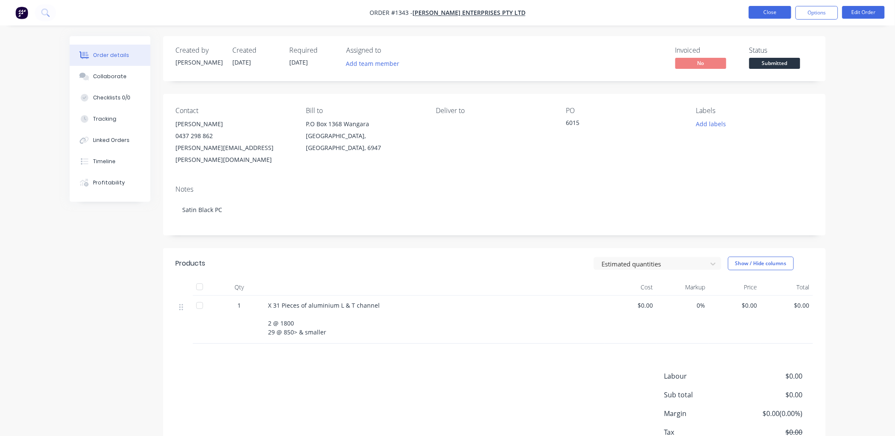
click at [779, 11] on button "Close" at bounding box center [770, 12] width 42 height 13
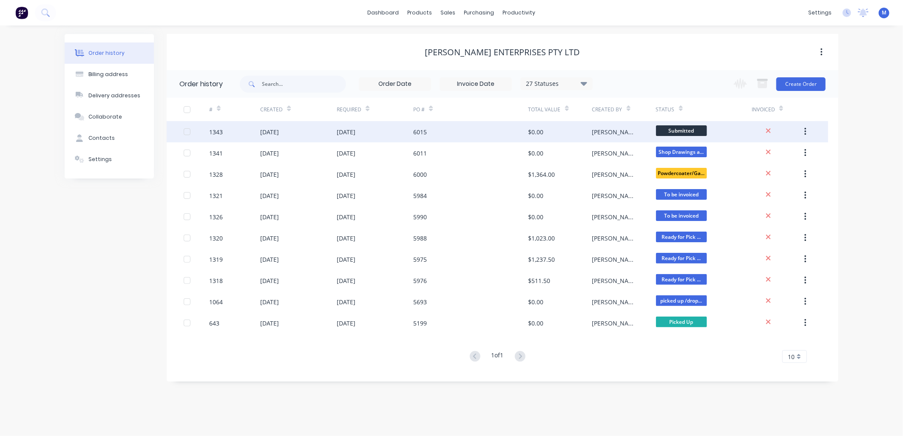
click at [527, 129] on div "6015" at bounding box center [470, 131] width 115 height 21
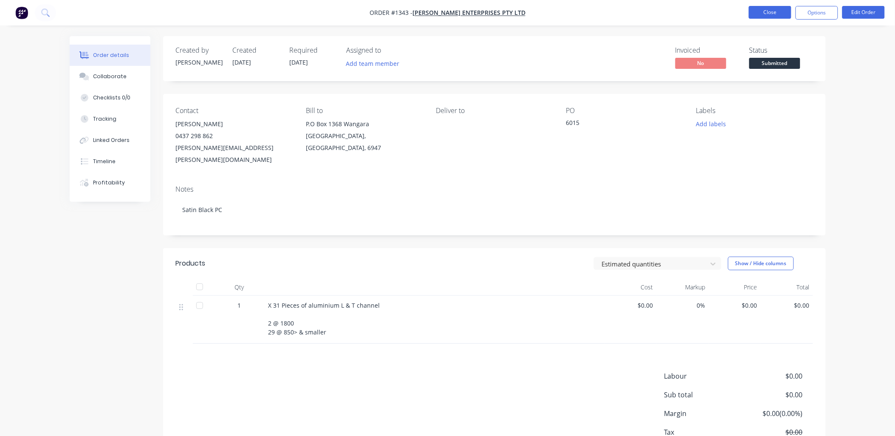
click at [762, 13] on button "Close" at bounding box center [770, 12] width 42 height 13
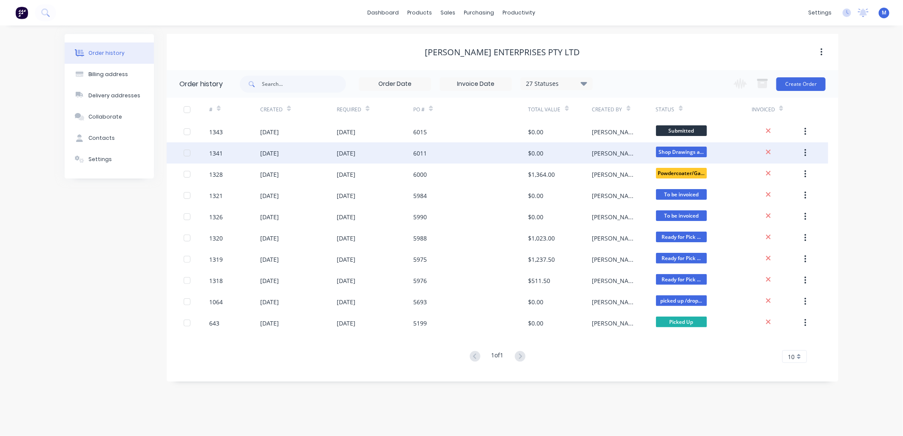
click at [605, 150] on div "[PERSON_NAME]" at bounding box center [615, 153] width 47 height 9
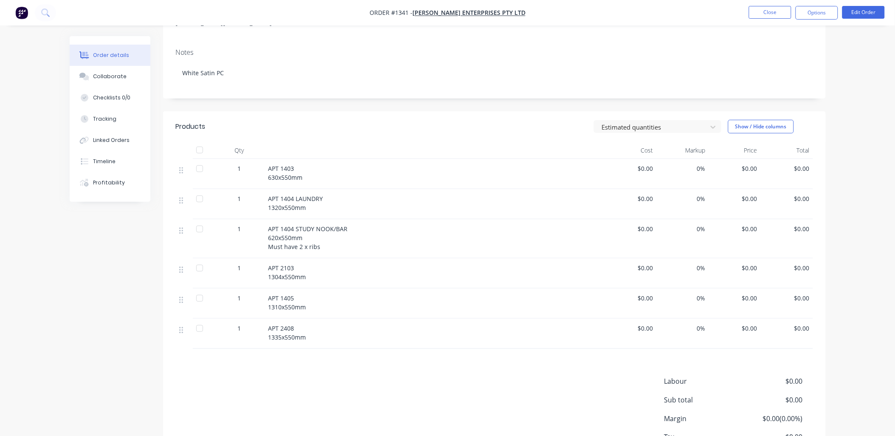
scroll to position [142, 0]
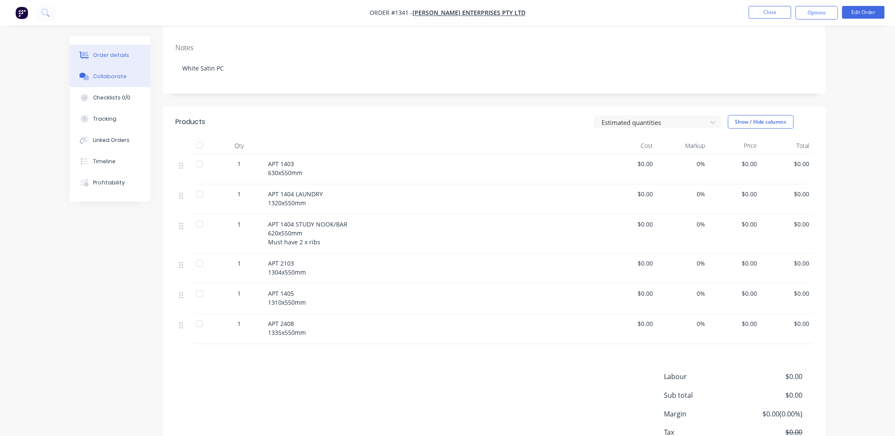
click at [107, 77] on div "Collaborate" at bounding box center [110, 77] width 34 height 8
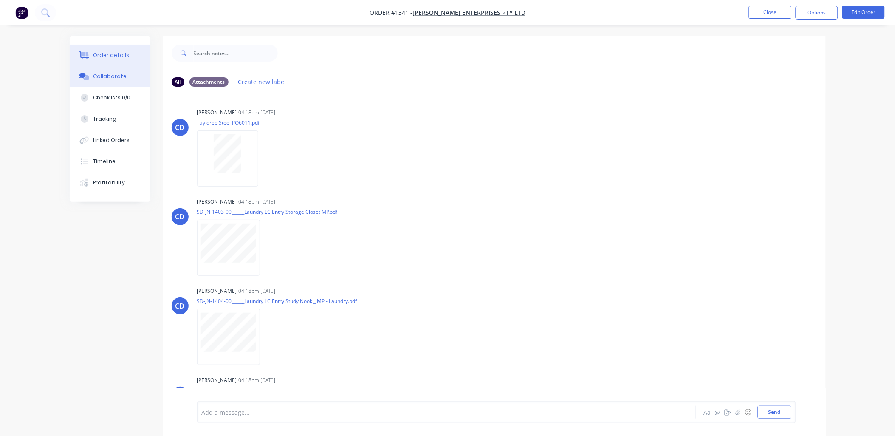
click at [117, 51] on div "Order details" at bounding box center [111, 55] width 36 height 8
